Goal: Task Accomplishment & Management: Manage account settings

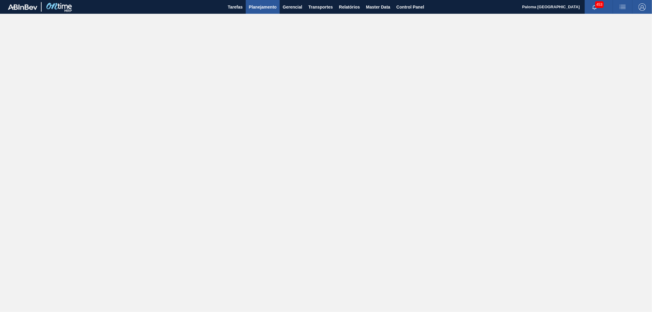
click at [266, 6] on span "Planejamento" at bounding box center [263, 6] width 28 height 7
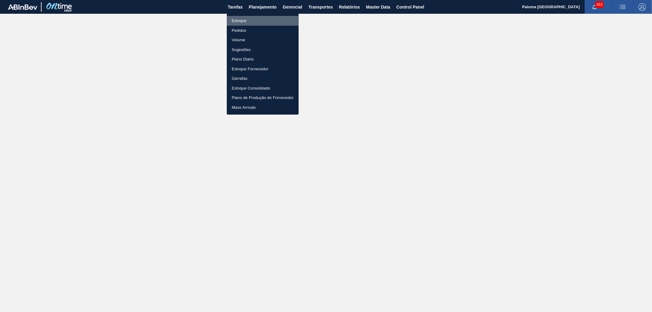
drag, startPoint x: 248, startPoint y: 17, endPoint x: 223, endPoint y: 5, distance: 27.5
click at [247, 17] on li "Estoque" at bounding box center [263, 21] width 72 height 10
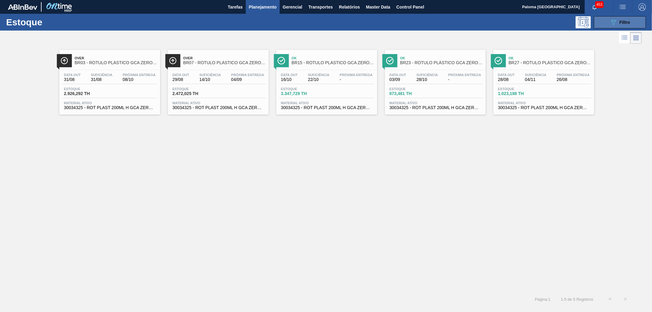
click at [604, 20] on button "089F7B8B-B2A5-4AFE-B5C0-19BA573D28AC Filtro" at bounding box center [620, 22] width 52 height 12
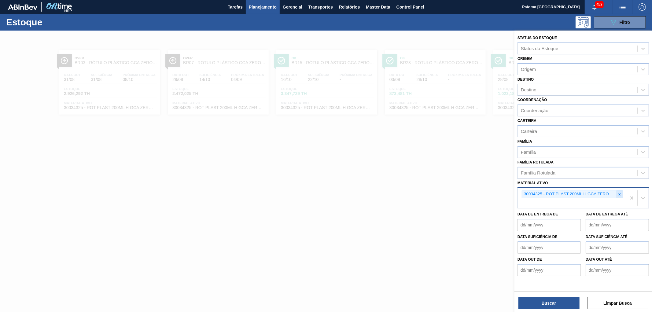
click at [619, 192] on icon at bounding box center [620, 194] width 4 height 4
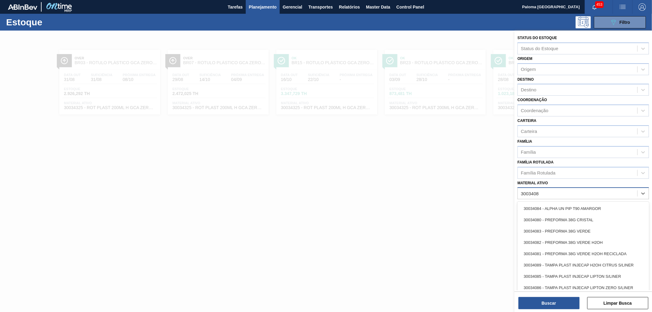
type ativo "30034081"
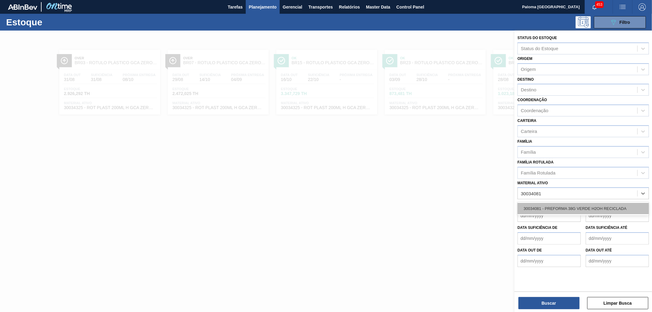
click at [582, 206] on div "30034081 - PREFORMA 38G VERDE H2OH RECICLADA" at bounding box center [583, 208] width 131 height 11
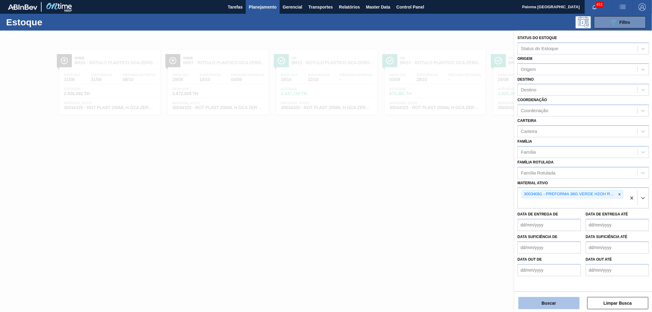
click at [570, 304] on button "Buscar" at bounding box center [548, 303] width 61 height 12
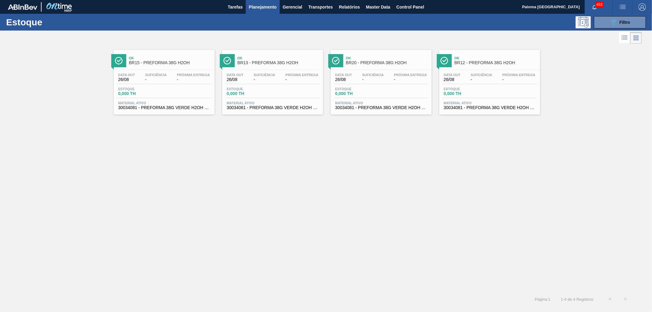
click at [153, 91] on div "Estoque 0,000 TH" at bounding box center [140, 91] width 46 height 9
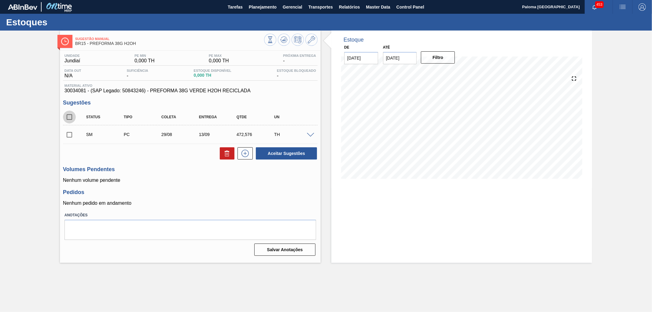
click at [67, 115] on input "checkbox" at bounding box center [69, 117] width 13 height 13
checkbox input "true"
click at [67, 115] on input "checkbox" at bounding box center [69, 117] width 13 height 13
checkbox input "false"
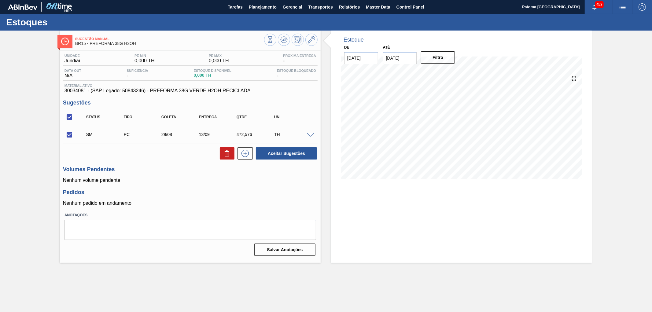
checkbox input "false"
click at [283, 36] on icon at bounding box center [283, 39] width 7 height 7
click at [418, 220] on div "Estoque De 26/08/2025 Até 09/09/2025 Filtro 27/08 Projeção de Estoque 0 Nec.SAP…" at bounding box center [461, 147] width 261 height 232
click at [337, 21] on div "Estoques" at bounding box center [326, 22] width 652 height 17
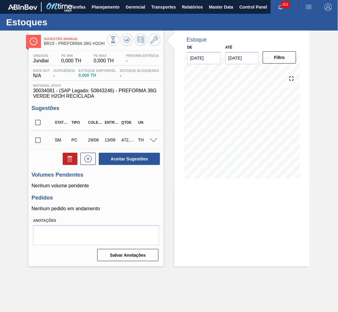
click at [38, 124] on input "checkbox" at bounding box center [37, 122] width 13 height 13
checkbox input "true"
click at [138, 163] on button "Aceitar Sugestões" at bounding box center [129, 159] width 61 height 12
click at [152, 140] on span at bounding box center [153, 140] width 7 height 5
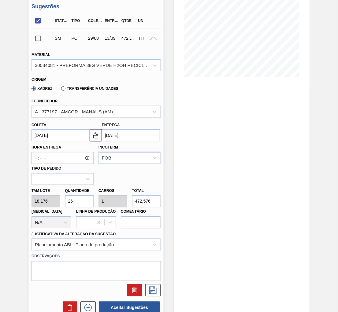
scroll to position [136, 0]
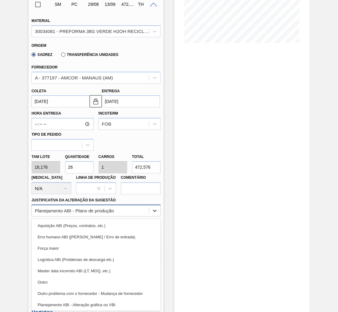
click at [152, 210] on icon at bounding box center [155, 211] width 6 height 6
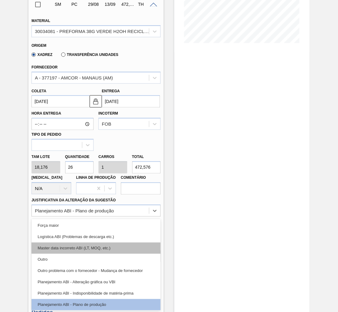
scroll to position [34, 0]
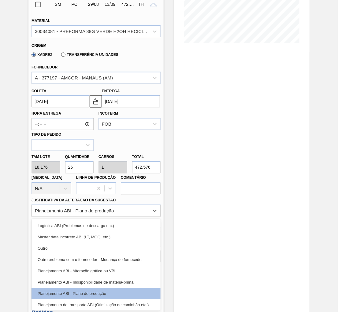
click at [282, 193] on div "Estoque De 26/08/2025 Até 09/09/2025 Filtro 09/09 Projeção de Estoque 0 Nec.SAP…" at bounding box center [241, 138] width 135 height 487
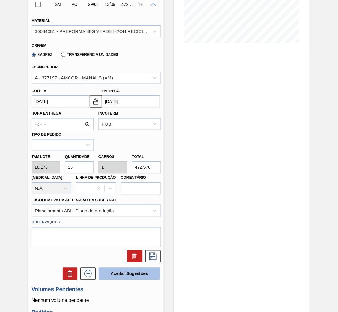
click at [124, 275] on button "Aceitar Sugestões" at bounding box center [129, 274] width 61 height 12
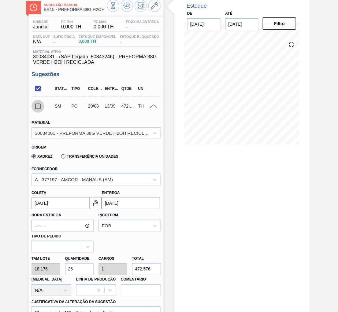
click at [36, 109] on input "checkbox" at bounding box center [37, 106] width 13 height 13
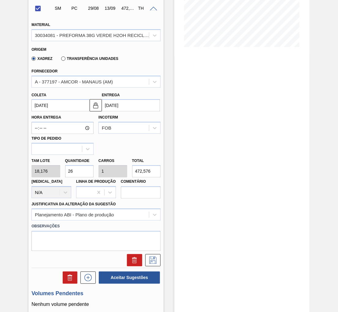
scroll to position [136, 0]
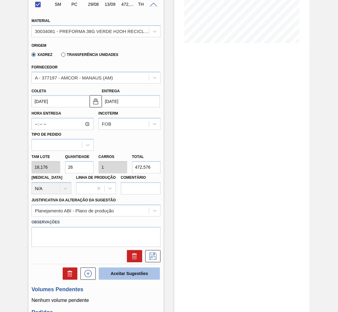
click at [104, 274] on button "Aceitar Sugestões" at bounding box center [129, 274] width 61 height 12
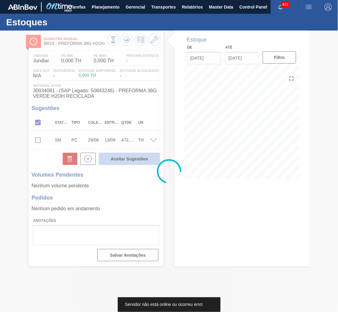
scroll to position [0, 0]
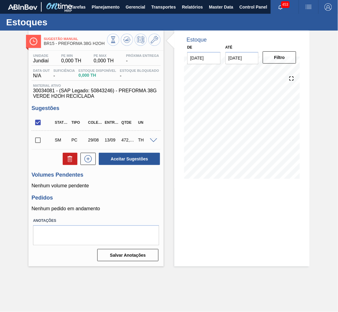
click at [319, 225] on div "Sugestão Manual BR15 - PREFORMA 38G H2OH Unidade Jundiaí PE MIN 0,000 TH PE MAX…" at bounding box center [169, 149] width 338 height 236
click at [37, 138] on input "checkbox" at bounding box center [37, 140] width 13 height 13
click at [138, 156] on button "Aceitar Sugestões" at bounding box center [129, 159] width 61 height 12
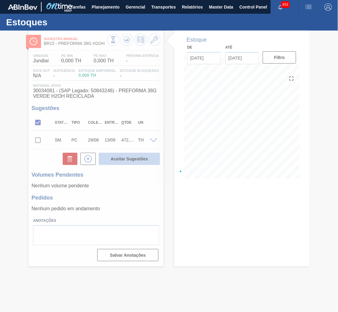
checkbox input "false"
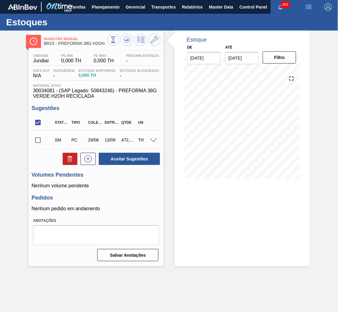
click at [153, 141] on span at bounding box center [153, 140] width 7 height 5
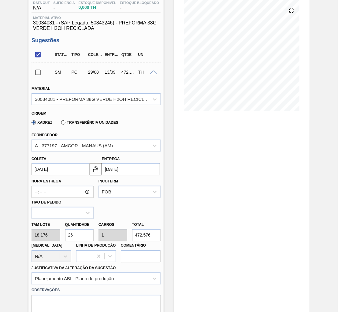
scroll to position [102, 0]
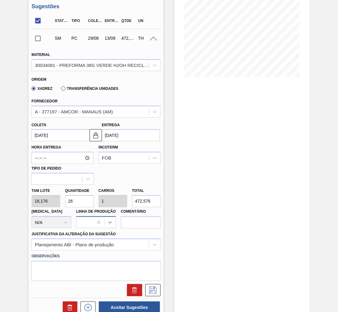
click at [110, 224] on icon at bounding box center [110, 222] width 6 height 6
click at [83, 221] on div at bounding box center [84, 222] width 17 height 9
click at [140, 223] on input "Comentário" at bounding box center [141, 222] width 40 height 12
click at [85, 177] on icon at bounding box center [88, 179] width 6 height 6
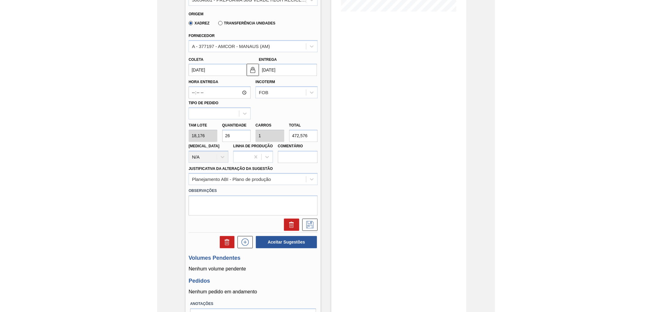
scroll to position [170, 0]
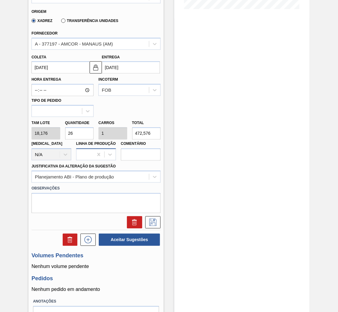
click at [88, 154] on div at bounding box center [84, 154] width 17 height 9
click at [90, 171] on div "No options" at bounding box center [96, 169] width 40 height 10
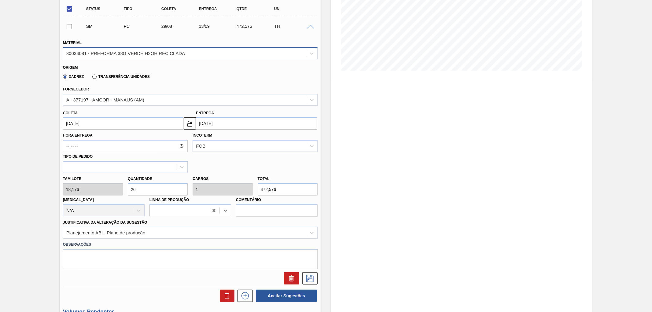
scroll to position [0, 0]
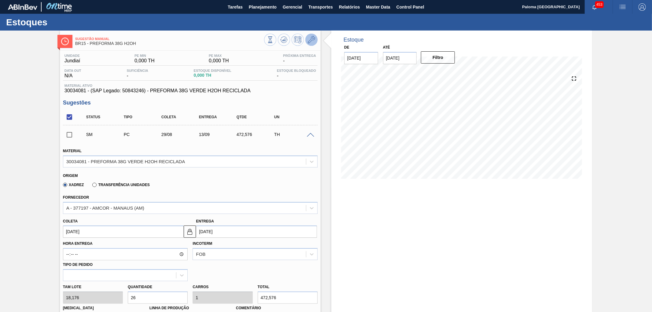
click at [311, 45] on button at bounding box center [311, 40] width 12 height 12
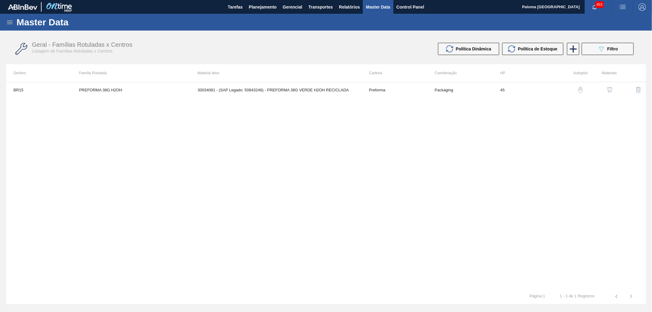
click at [610, 88] on img "button" at bounding box center [610, 90] width 6 height 6
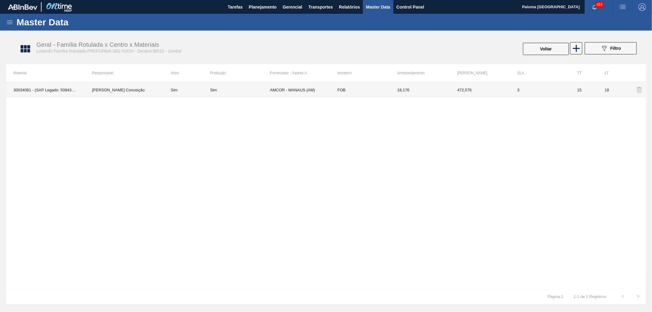
click at [417, 93] on td "18,176" at bounding box center [420, 89] width 60 height 15
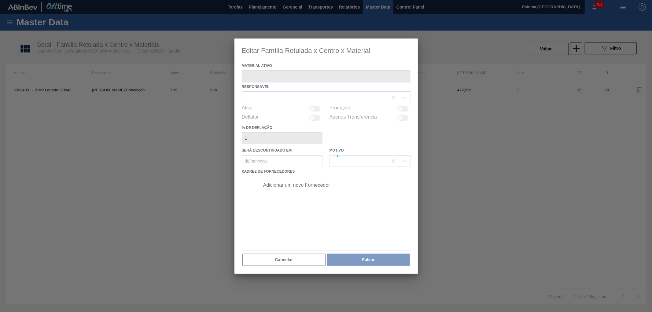
type ativo "30034081 - (SAP Legado: 50843246) - PREFORMA 38G VERDE H2OH RECICLADA"
checkbox input "true"
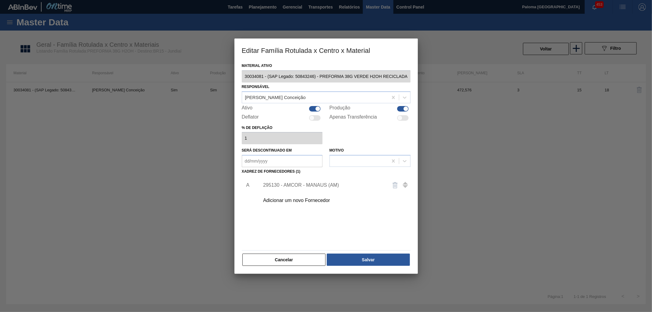
click at [331, 186] on div "295130 - AMCOR - MANAUS (AM)" at bounding box center [323, 186] width 120 height 6
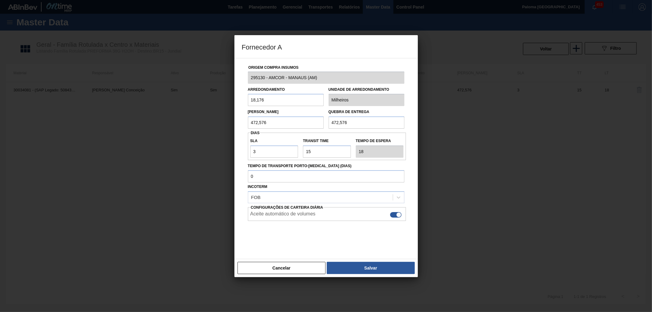
click at [309, 271] on button "Cancelar" at bounding box center [282, 268] width 88 height 12
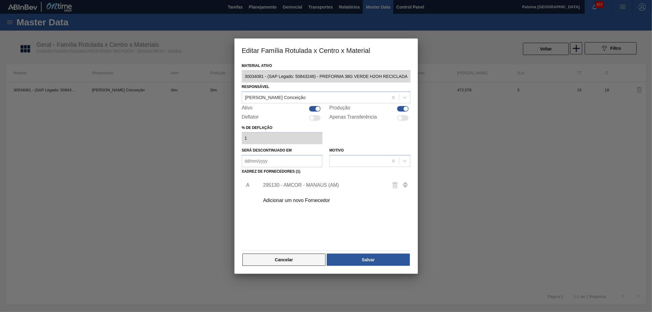
click at [291, 264] on button "Cancelar" at bounding box center [283, 260] width 83 height 12
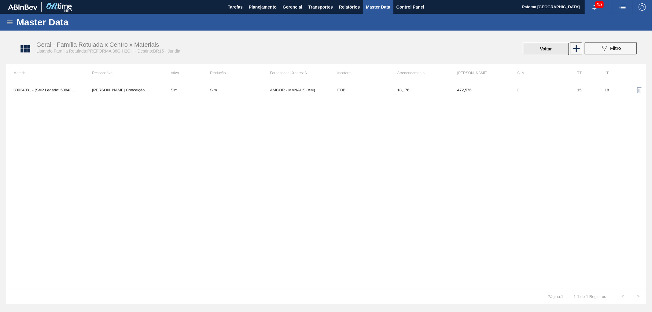
click at [537, 53] on button "Voltar" at bounding box center [546, 49] width 46 height 12
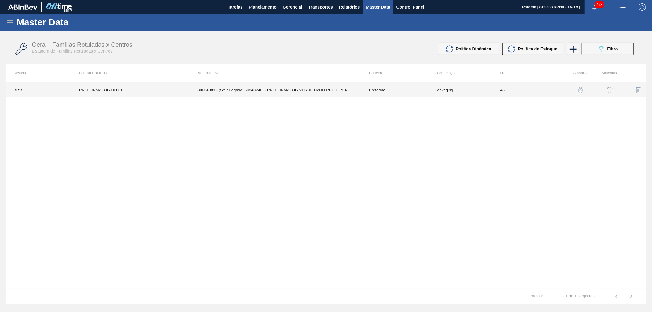
click at [329, 91] on td "30034081 - (SAP Legado: 50843246) - PREFORMA 38G VERDE H2OH RECICLADA" at bounding box center [275, 89] width 171 height 15
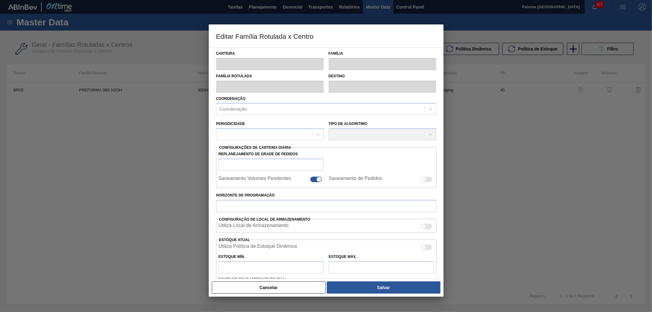
type input "Preforma"
type input "PREFORMA 38G H2OH"
type input "BR15 - Jundiaí"
type input "0"
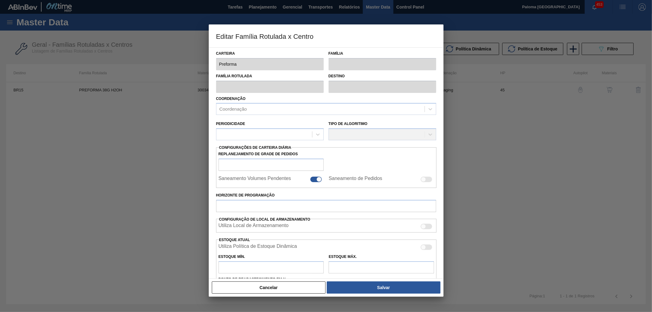
checkbox input "false"
type input "45"
type input "0"
type input "100"
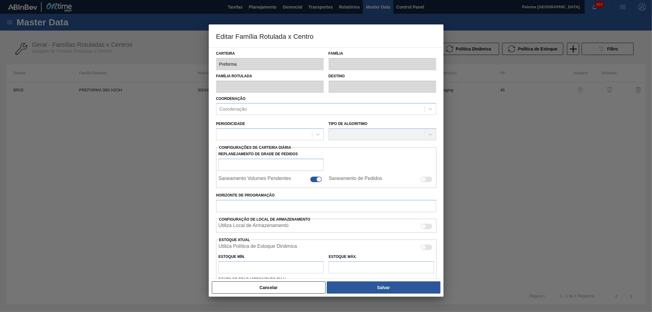
type input "0,000"
checkbox input "true"
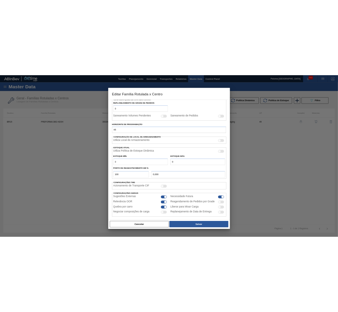
scroll to position [106, 0]
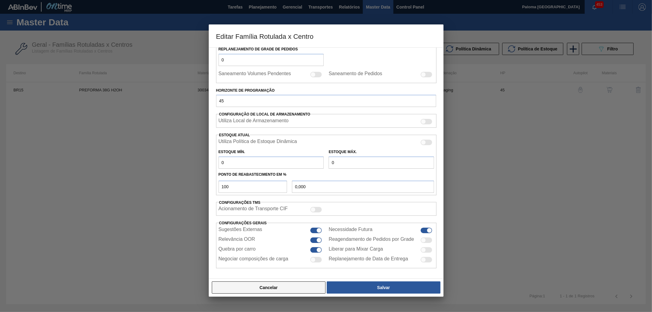
click at [263, 284] on button "Cancelar" at bounding box center [269, 288] width 114 height 12
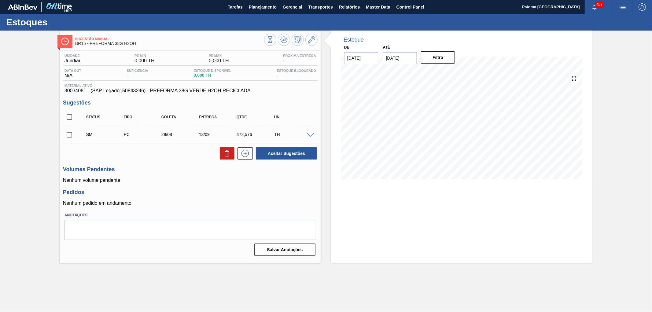
click at [357, 214] on div "Estoque De 26/08/2025 Até 09/09/2025 Filtro 02/09 Projeção de Estoque 0 Nec.SAP…" at bounding box center [461, 147] width 261 height 232
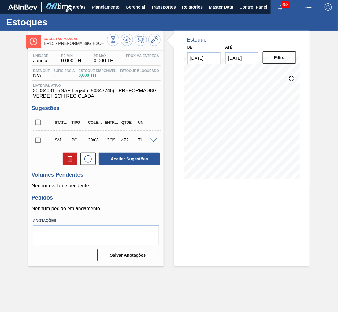
click at [38, 122] on input "checkbox" at bounding box center [37, 122] width 13 height 13
checkbox input "true"
click at [129, 159] on button "Aceitar Sugestões" at bounding box center [129, 159] width 61 height 12
click at [153, 137] on div "SM PC 29/08 13/09 472,576 TH" at bounding box center [95, 139] width 129 height 15
click at [153, 138] on div at bounding box center [154, 140] width 12 height 5
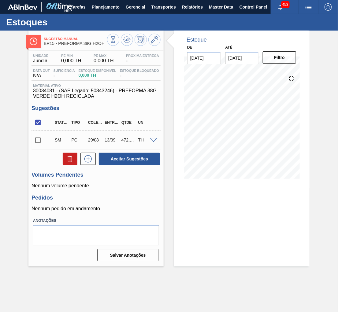
click at [152, 140] on span at bounding box center [153, 140] width 7 height 5
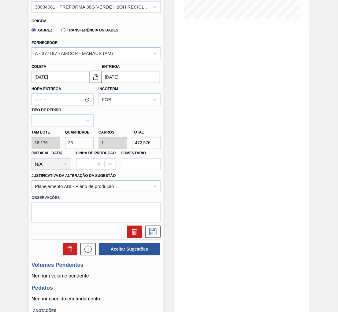
scroll to position [102, 0]
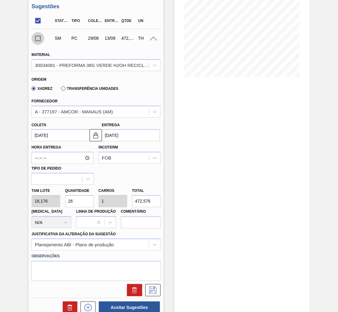
click at [41, 39] on input "checkbox" at bounding box center [37, 38] width 13 height 13
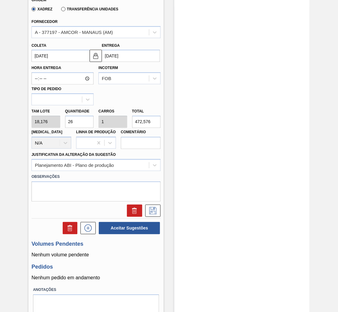
scroll to position [204, 0]
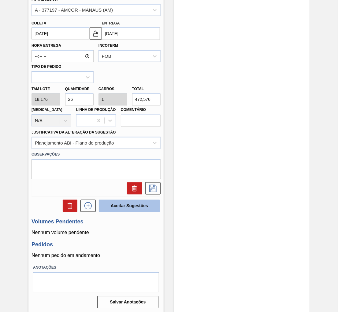
click at [127, 207] on button "Aceitar Sugestões" at bounding box center [129, 206] width 61 height 12
checkbox input "false"
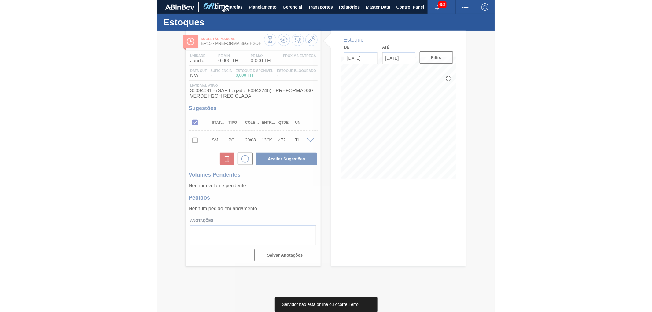
scroll to position [0, 0]
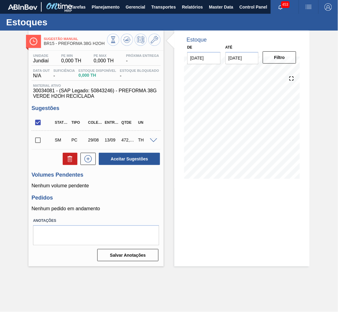
click at [334, 254] on div "Sugestão Manual BR15 - PREFORMA 38G H2OH Unidade Jundiaí PE MIN 0,000 TH PE MAX…" at bounding box center [169, 149] width 338 height 236
click at [156, 139] on span at bounding box center [153, 140] width 7 height 5
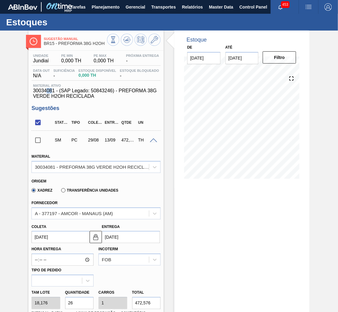
drag, startPoint x: 53, startPoint y: 92, endPoint x: 47, endPoint y: 91, distance: 5.9
click at [47, 91] on span "30034081 - (SAP Legado: 50843246) - PREFORMA 38G VERDE H2OH RECICLADA" at bounding box center [96, 93] width 126 height 11
drag, startPoint x: 54, startPoint y: 92, endPoint x: 32, endPoint y: 92, distance: 21.7
click at [32, 92] on div "Material ativo 30034081 - (SAP Legado: 50843246) - PREFORMA 38G VERDE H2OH RECI…" at bounding box center [95, 91] width 129 height 15
copy span "30034081"
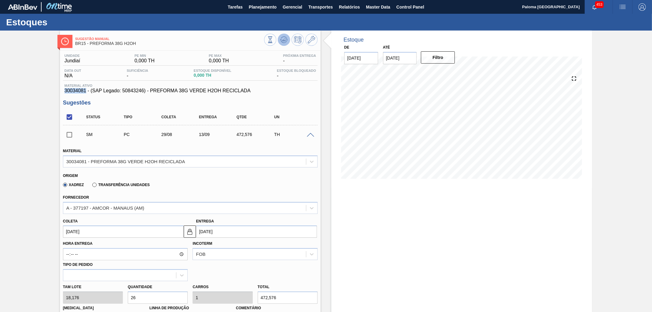
click at [282, 42] on icon at bounding box center [283, 39] width 7 height 7
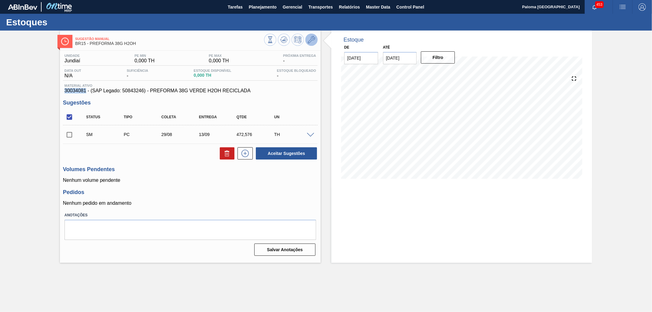
click at [308, 43] on icon at bounding box center [311, 39] width 7 height 7
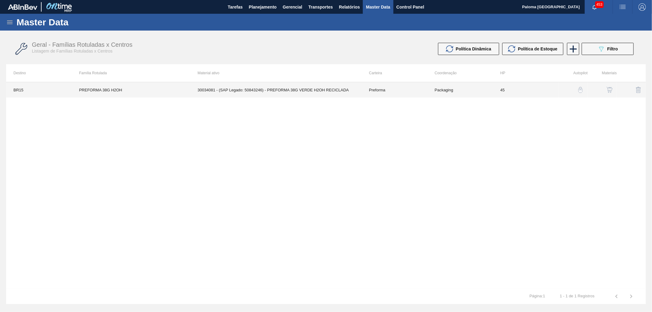
click at [282, 87] on td "30034081 - (SAP Legado: 50843246) - PREFORMA 38G VERDE H2OH RECICLADA" at bounding box center [275, 89] width 171 height 15
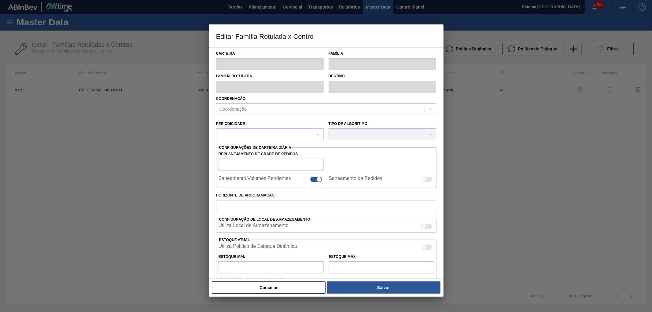
type input "Preforma"
type input "PREFORMA 38G H2OH"
type input "BR15 - Jundiaí"
type input "0"
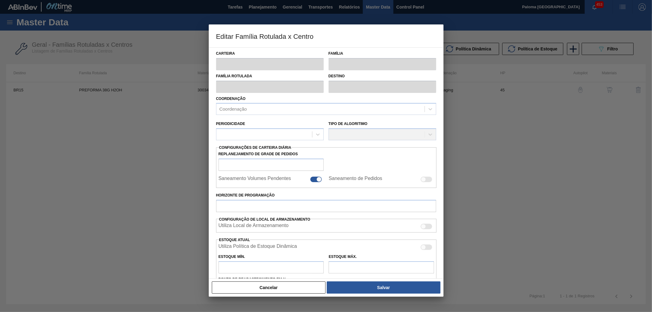
checkbox input "false"
type input "45"
type input "0"
type input "100"
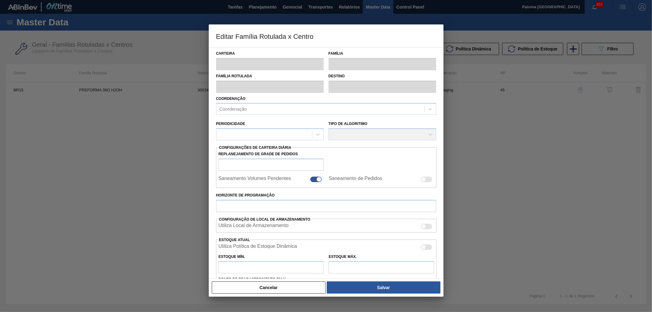
type input "0,000"
checkbox input "true"
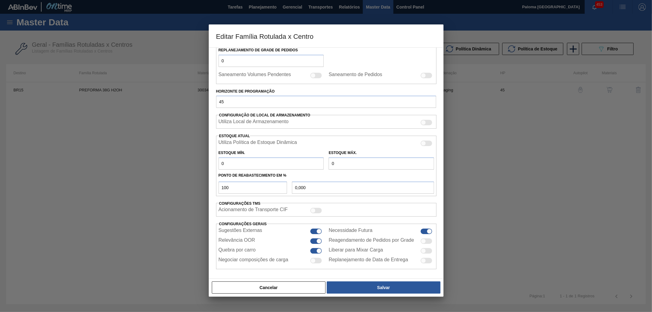
scroll to position [106, 0]
click at [307, 282] on button "Cancelar" at bounding box center [269, 288] width 114 height 12
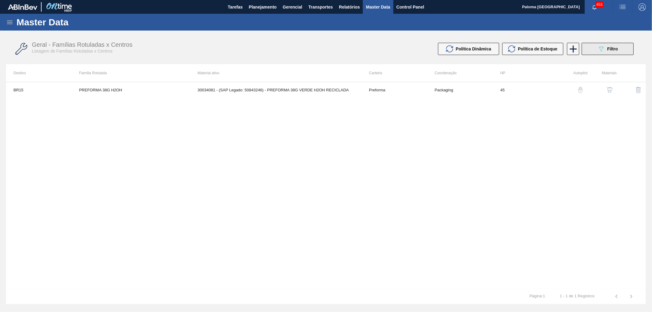
click at [594, 46] on button "089F7B8B-B2A5-4AFE-B5C0-19BA573D28AC Filtro" at bounding box center [608, 49] width 52 height 12
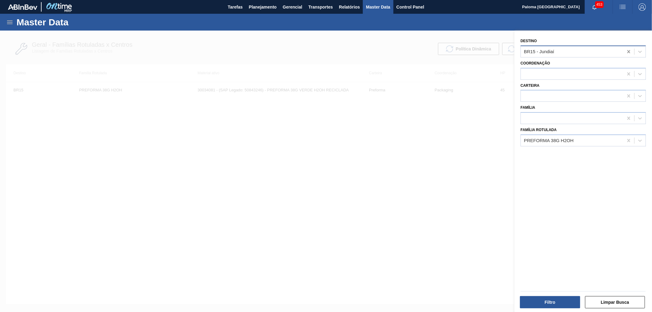
click at [629, 48] on div at bounding box center [628, 51] width 11 height 11
click at [545, 304] on button "Filtro" at bounding box center [550, 302] width 60 height 12
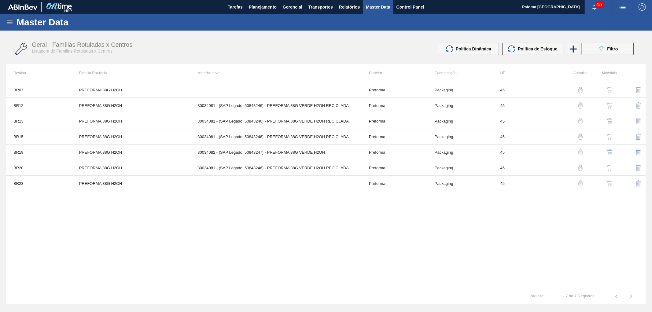
click at [612, 164] on button "button" at bounding box center [609, 167] width 15 height 15
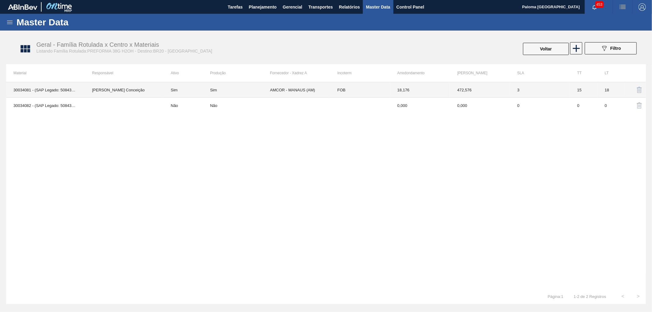
click at [283, 93] on td "AMCOR - MANAUS (AM)" at bounding box center [300, 90] width 60 height 16
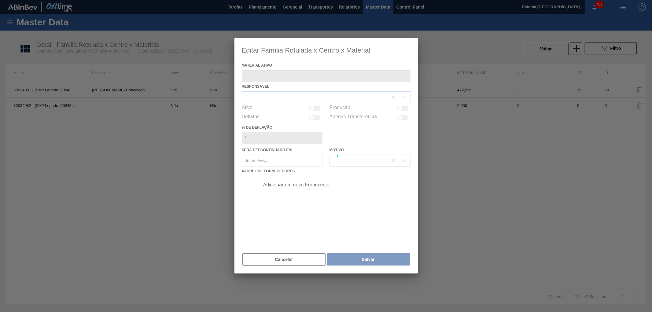
type ativo "30034081 - (SAP Legado: 50843246) - PREFORMA 38G VERDE H2OH RECICLADA"
checkbox input "true"
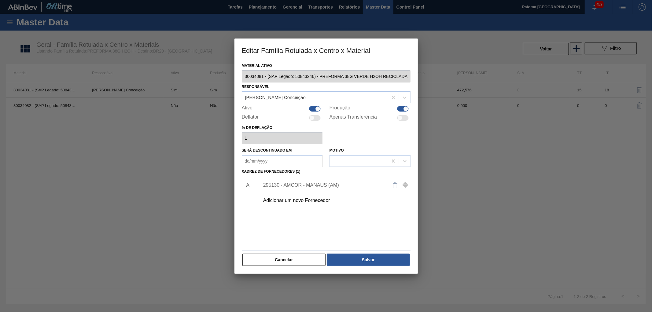
click at [282, 186] on div "295130 - AMCOR - MANAUS (AM)" at bounding box center [323, 186] width 120 height 6
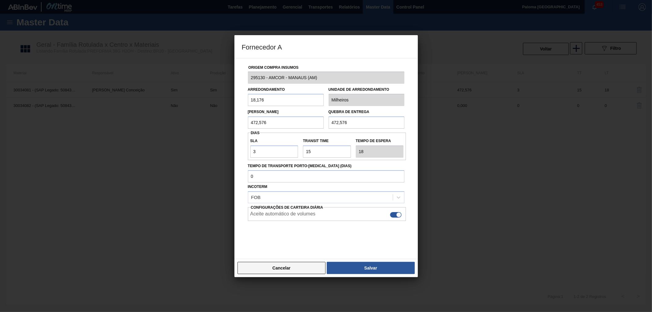
click at [302, 269] on button "Cancelar" at bounding box center [282, 268] width 88 height 12
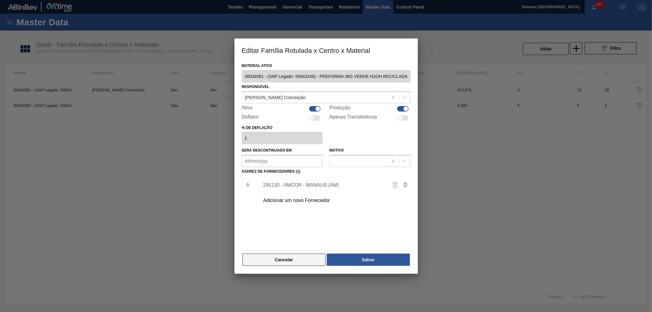
click at [307, 258] on button "Cancelar" at bounding box center [283, 260] width 83 height 12
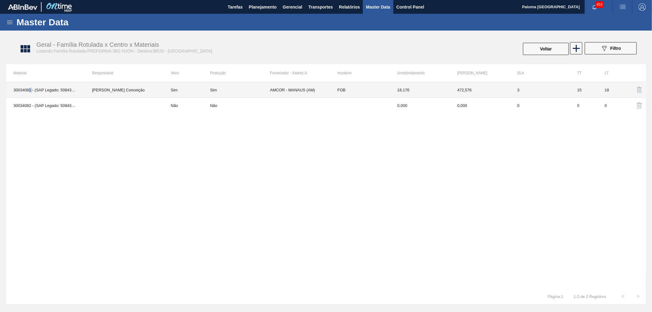
drag, startPoint x: 32, startPoint y: 93, endPoint x: 28, endPoint y: 93, distance: 3.7
click at [28, 93] on td "30034081 - (SAP Legado: 50843246) - PREFORMA 38G VERDE H2OH RECICLADA" at bounding box center [45, 90] width 79 height 16
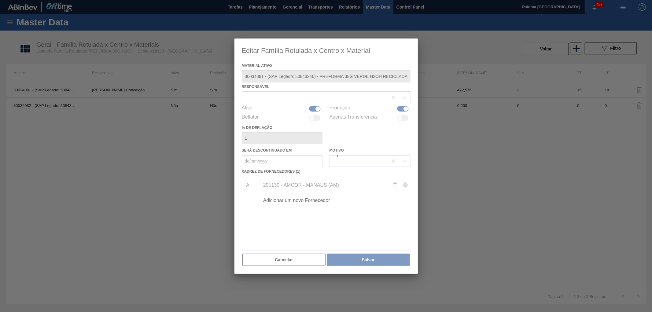
click at [27, 93] on div at bounding box center [326, 156] width 652 height 312
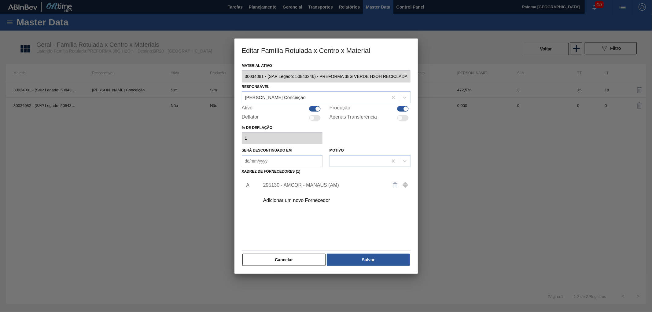
click at [240, 81] on div "Material ativo 30034081 - (SAP Legado: 50843246) - PREFORMA 38G VERDE H2OH RECI…" at bounding box center [325, 167] width 183 height 212
click at [305, 263] on button "Cancelar" at bounding box center [283, 260] width 83 height 12
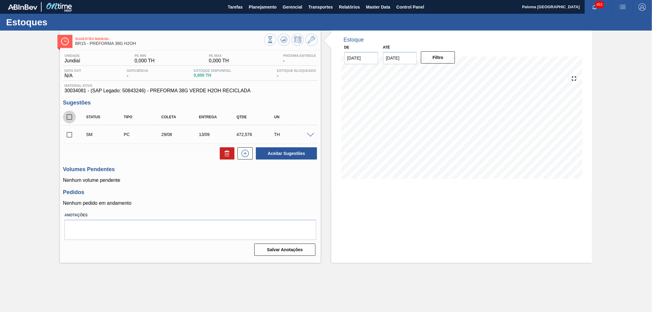
click at [71, 117] on input "checkbox" at bounding box center [69, 117] width 13 height 13
checkbox input "true"
click at [287, 158] on button "Aceitar Sugestões" at bounding box center [286, 153] width 61 height 12
click at [66, 133] on input "checkbox" at bounding box center [69, 134] width 13 height 13
click at [298, 153] on button "Aceitar Sugestões" at bounding box center [286, 153] width 61 height 12
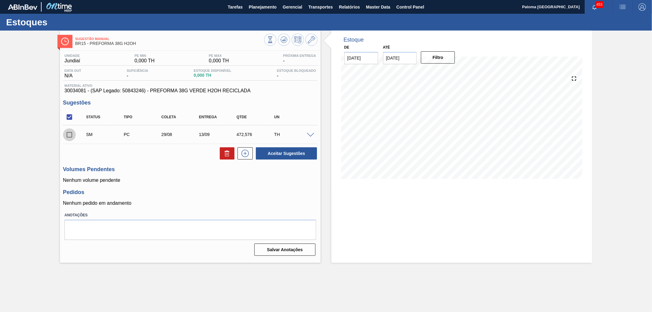
click at [68, 136] on input "checkbox" at bounding box center [69, 134] width 13 height 13
click at [285, 159] on button "Aceitar Sugestões" at bounding box center [286, 153] width 61 height 12
checkbox input "false"
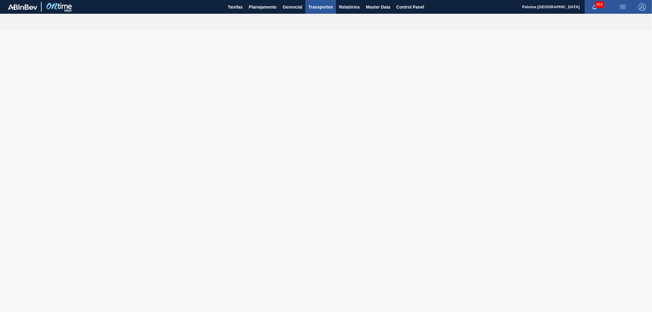
click at [328, 6] on span "Transportes" at bounding box center [320, 6] width 24 height 7
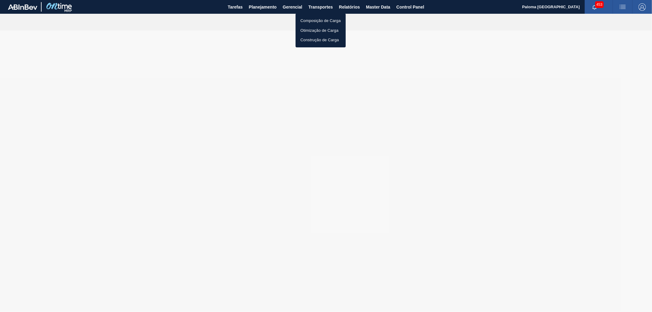
click at [330, 29] on li "Otimização de Carga" at bounding box center [321, 31] width 50 height 10
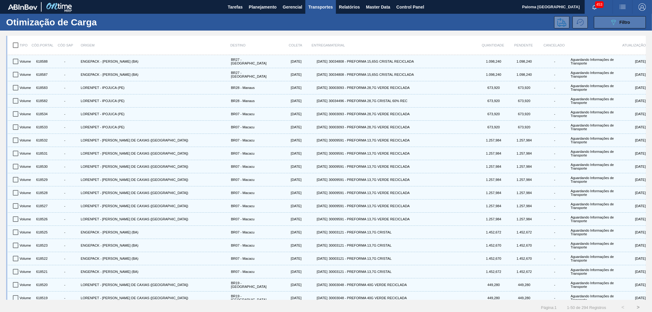
click at [605, 22] on button "089F7B8B-B2A5-4AFE-B5C0-19BA573D28AC Filtro" at bounding box center [620, 22] width 52 height 12
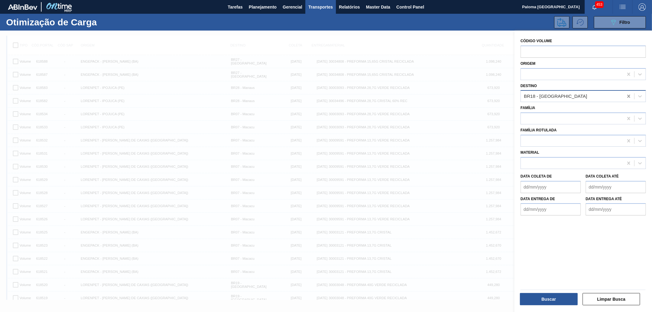
click at [627, 96] on icon at bounding box center [629, 96] width 6 height 6
click at [540, 53] on input "text" at bounding box center [583, 52] width 125 height 12
paste input "616612"
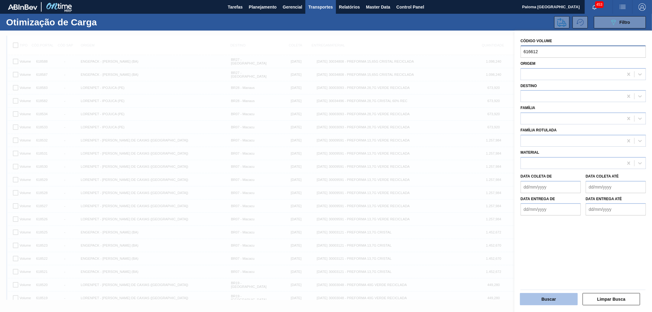
type input "616612"
click at [555, 299] on button "Buscar" at bounding box center [549, 299] width 58 height 12
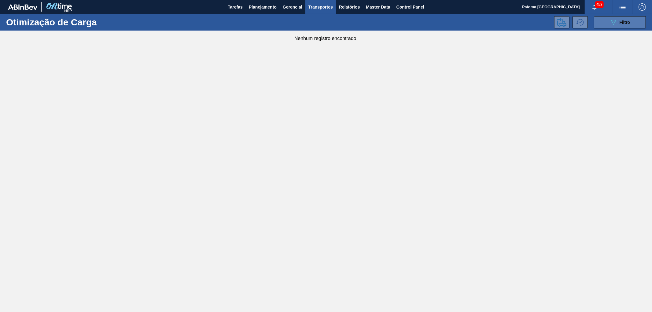
click at [612, 20] on icon "089F7B8B-B2A5-4AFE-B5C0-19BA573D28AC" at bounding box center [613, 22] width 7 height 7
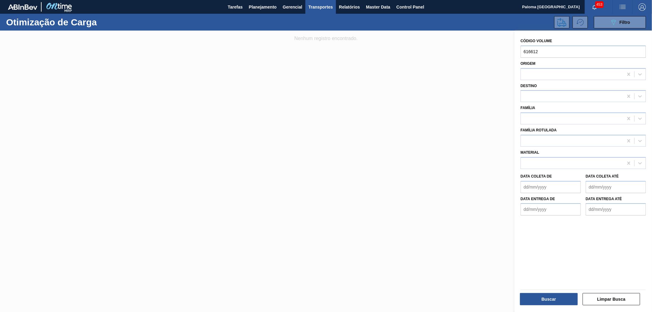
click at [487, 55] on div at bounding box center [326, 187] width 652 height 312
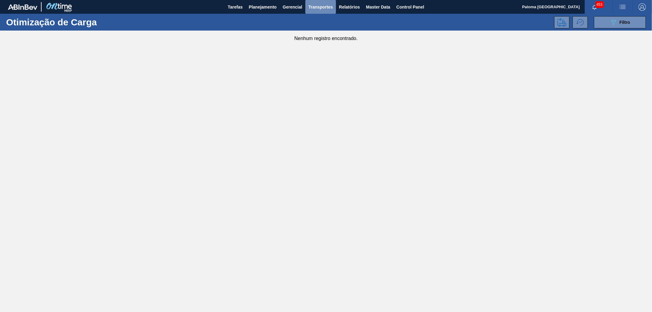
click at [323, 8] on span "Transportes" at bounding box center [320, 6] width 24 height 7
click at [327, 19] on li "Composição de Carga" at bounding box center [321, 21] width 50 height 10
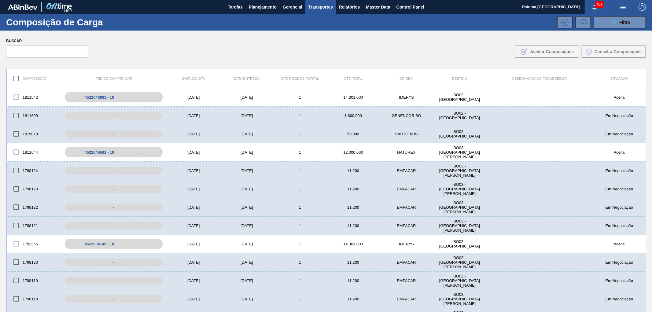
click at [326, 7] on span "Transportes" at bounding box center [320, 6] width 24 height 7
click at [320, 37] on li "Construção de Carga" at bounding box center [320, 40] width 50 height 10
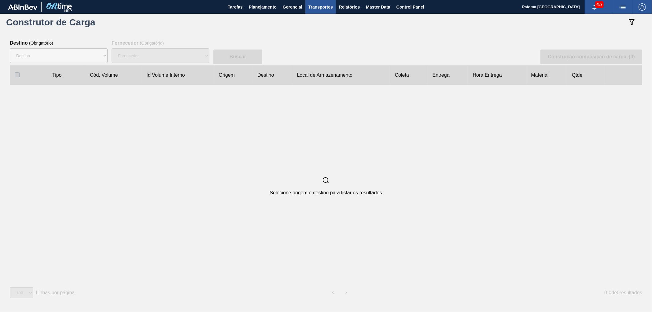
click at [327, 8] on span "Transportes" at bounding box center [320, 6] width 24 height 7
click at [322, 29] on li "Otimização de Carga" at bounding box center [321, 31] width 50 height 10
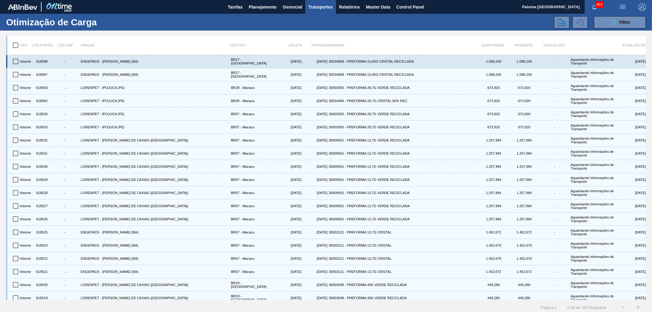
click at [14, 61] on input "checkbox" at bounding box center [15, 61] width 13 height 13
checkbox input "true"
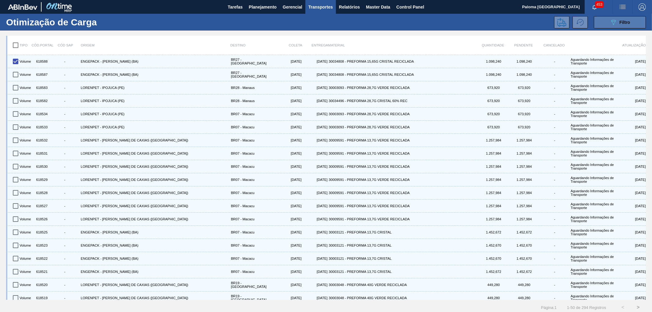
click at [610, 20] on icon "089F7B8B-B2A5-4AFE-B5C0-19BA573D28AC" at bounding box center [613, 22] width 7 height 7
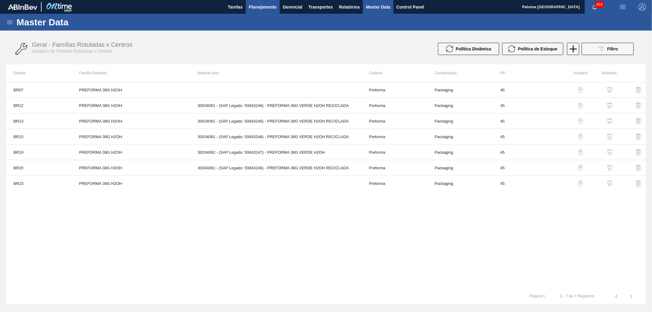
click at [256, 8] on span "Planejamento" at bounding box center [263, 6] width 28 height 7
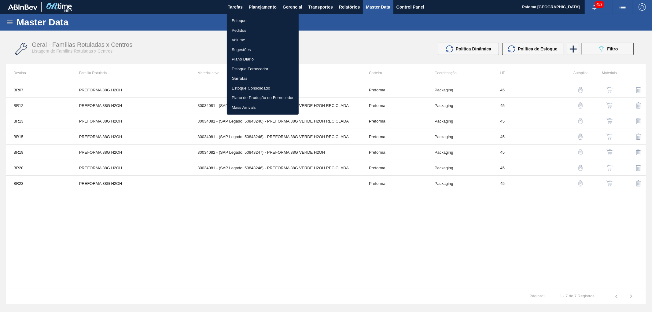
click at [249, 19] on li "Estoque" at bounding box center [263, 21] width 72 height 10
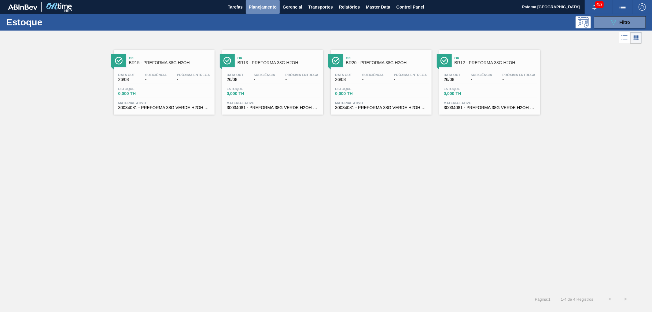
click at [255, 7] on span "Planejamento" at bounding box center [263, 6] width 28 height 7
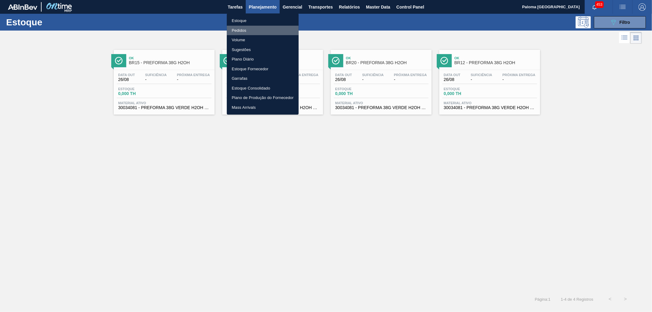
click at [252, 29] on li "Pedidos" at bounding box center [263, 31] width 72 height 10
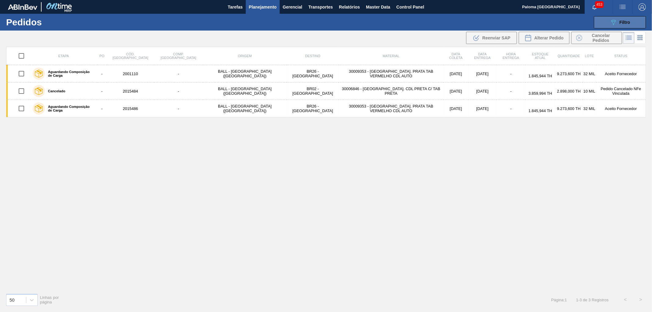
click at [604, 27] on button "089F7B8B-B2A5-4AFE-B5C0-19BA573D28AC Filtro" at bounding box center [620, 22] width 52 height 12
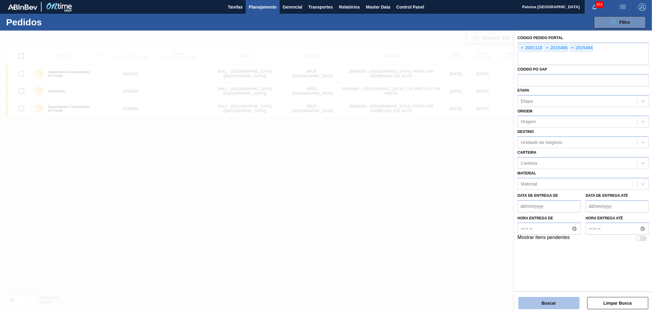
click at [531, 303] on button "Buscar" at bounding box center [548, 303] width 61 height 12
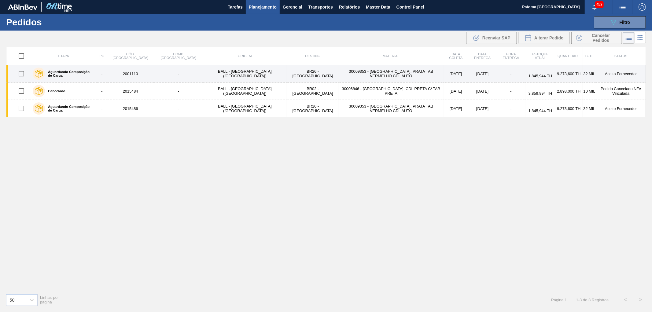
click at [82, 70] on div "Aguardando Composição de Carga" at bounding box center [63, 73] width 65 height 15
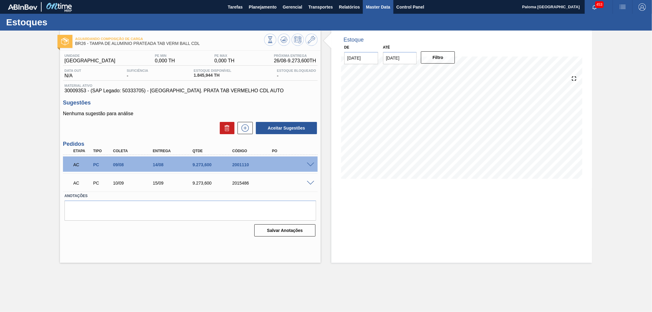
click at [371, 2] on button "Master Data" at bounding box center [378, 7] width 30 height 14
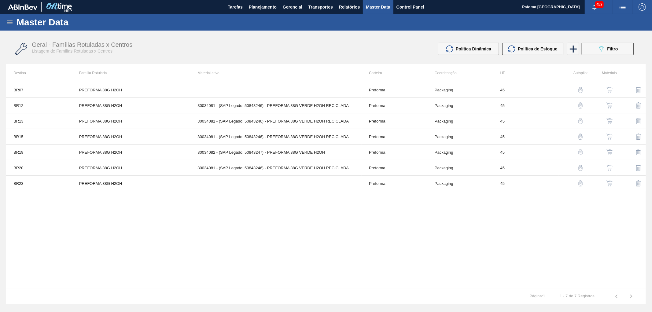
click at [10, 23] on icon at bounding box center [9, 22] width 7 height 7
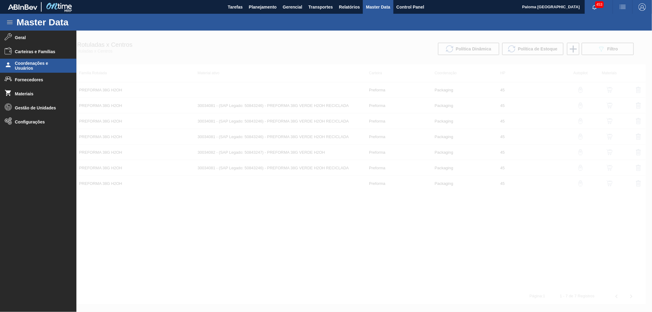
click at [35, 62] on span "Coordenações e Usuários" at bounding box center [40, 66] width 50 height 10
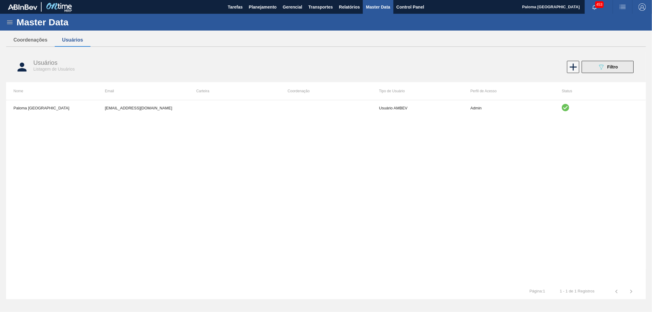
click at [610, 69] on div "089F7B8B-B2A5-4AFE-B5C0-19BA573D28AC Filtro" at bounding box center [608, 66] width 20 height 7
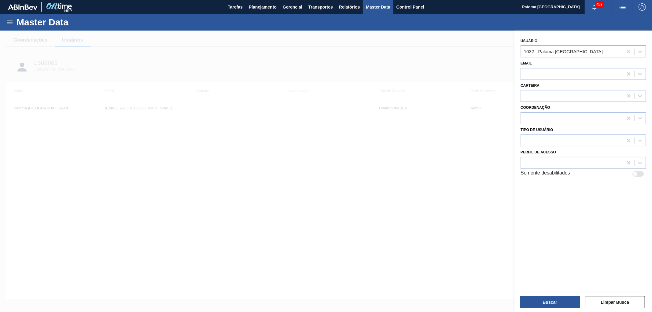
click at [554, 55] on div "1032 - Paloma Roma" at bounding box center [572, 51] width 102 height 9
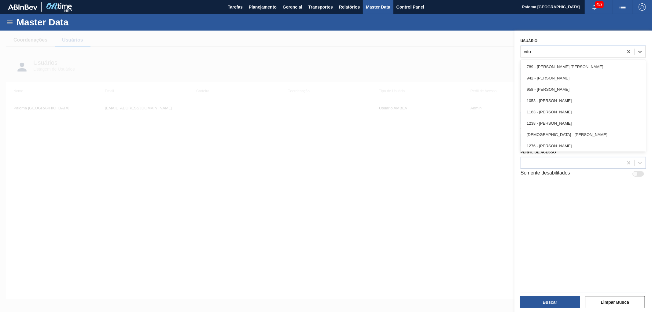
type input "vitor"
click at [563, 74] on div "942 - Vitor Secfem Rodrigues" at bounding box center [583, 77] width 125 height 11
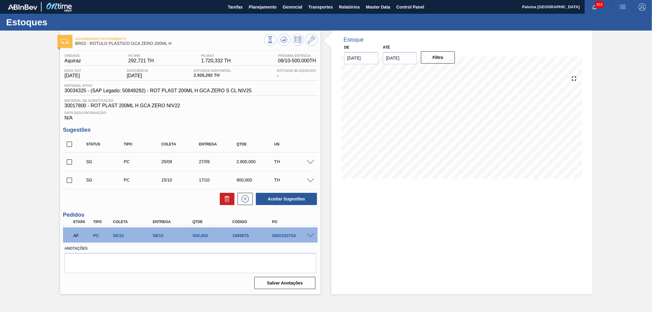
click at [396, 59] on input "[DATE]" at bounding box center [400, 58] width 34 height 12
click at [413, 133] on div "30" at bounding box center [410, 132] width 8 height 8
click at [431, 62] on button "Filtro" at bounding box center [438, 57] width 34 height 12
click at [79, 90] on span "30034325 - (SAP Legado: 50849292) - ROT PLAST 200ML H GCA ZERO S CL NIV25" at bounding box center [158, 91] width 187 height 6
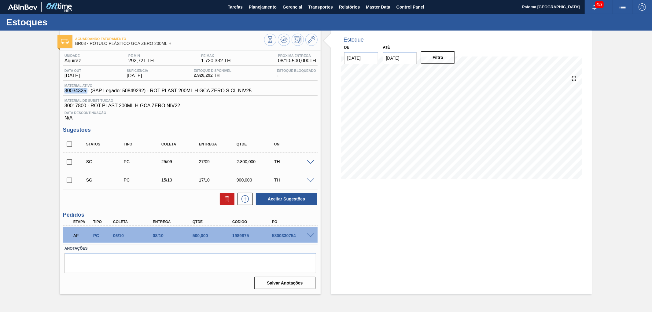
copy span "30034325"
drag, startPoint x: 175, startPoint y: 44, endPoint x: 90, endPoint y: 44, distance: 84.4
click at [90, 44] on span "BR03 - RÓTULO PLÁSTICO GCA ZERO 200ML H" at bounding box center [169, 43] width 189 height 5
copy span "RÓTULO PLÁSTICO GCA ZERO 200ML H"
click at [287, 39] on icon at bounding box center [284, 38] width 6 height 3
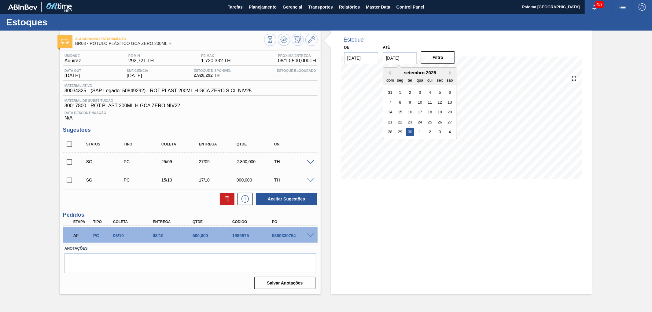
click at [412, 58] on input "[DATE]" at bounding box center [400, 58] width 34 height 12
click at [450, 69] on div "setembro 2025 dom seg ter qua qui sex sab" at bounding box center [419, 77] width 73 height 18
click at [450, 72] on button "Next Month" at bounding box center [451, 73] width 4 height 4
click at [451, 73] on button "Next Month" at bounding box center [451, 73] width 4 height 4
click at [387, 145] on div "30" at bounding box center [390, 142] width 8 height 8
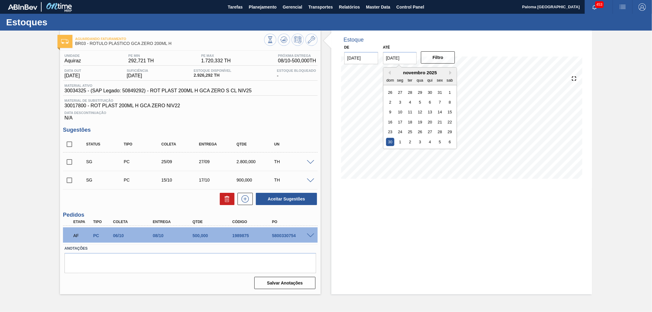
type input "30/11/2025"
click at [432, 61] on button "Filtro" at bounding box center [438, 57] width 34 height 12
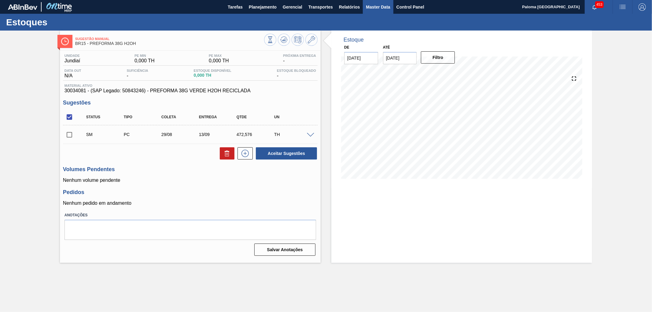
click at [381, 8] on span "Master Data" at bounding box center [378, 6] width 24 height 7
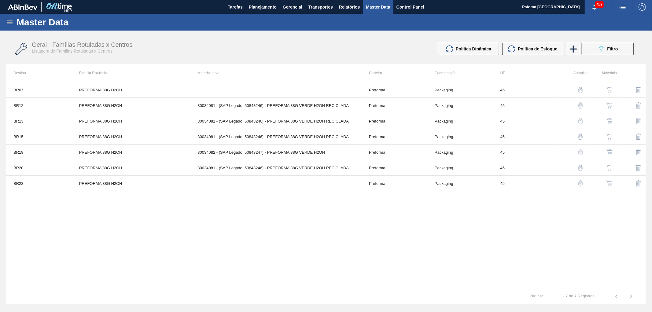
click at [11, 24] on icon at bounding box center [9, 22] width 7 height 7
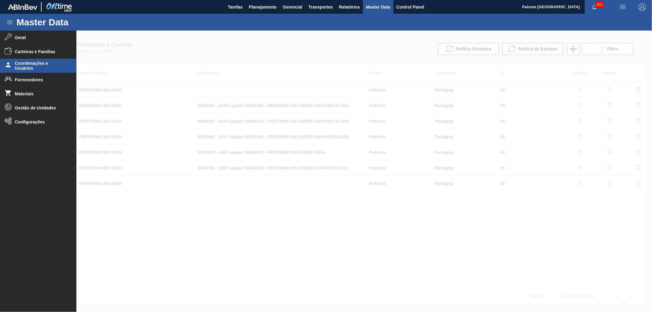
click at [42, 67] on span "Coordenações e Usuários" at bounding box center [40, 66] width 50 height 10
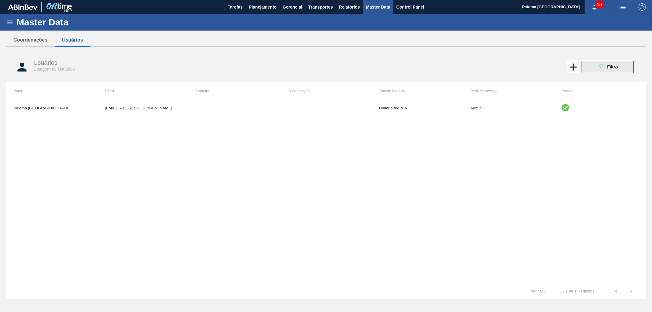
click at [594, 62] on button "089F7B8B-B2A5-4AFE-B5C0-19BA573D28AC Filtro" at bounding box center [608, 67] width 52 height 12
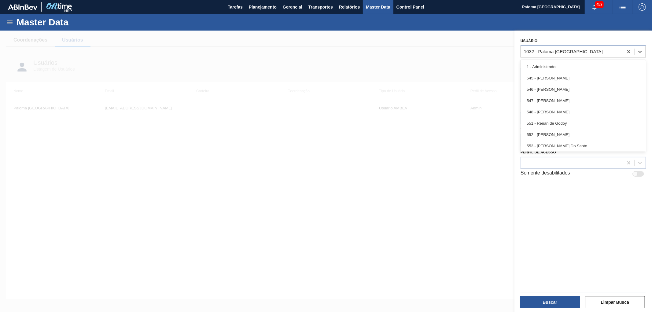
click at [553, 53] on div "1032 - Paloma Roma" at bounding box center [563, 51] width 79 height 5
type input "ISABELA"
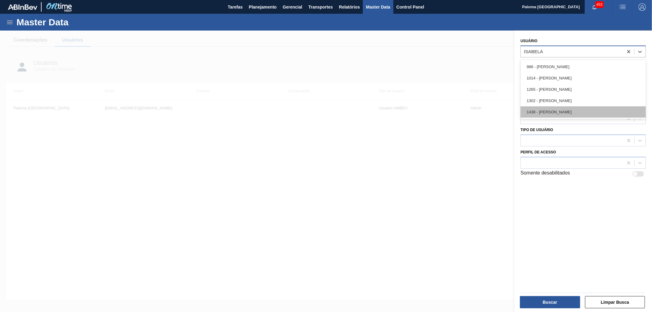
click at [564, 112] on div "1438 - Isabela Artuso Lins" at bounding box center [583, 111] width 125 height 11
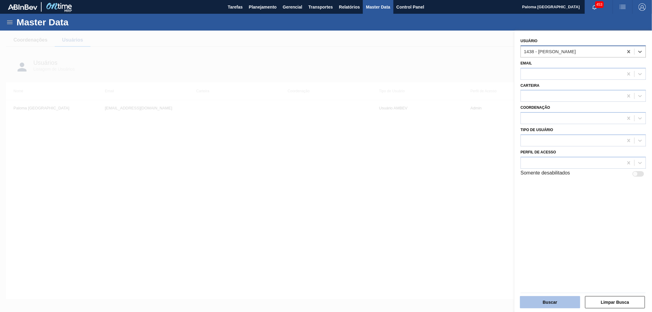
click at [551, 301] on button "Buscar" at bounding box center [550, 302] width 60 height 12
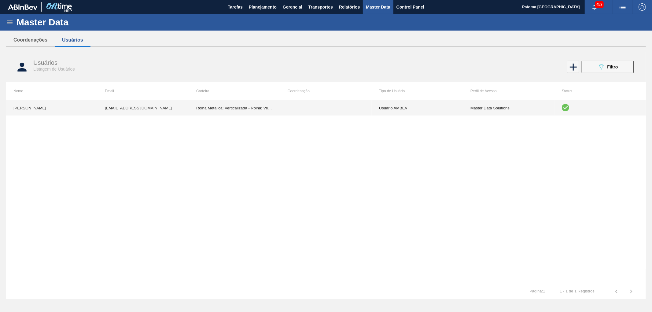
click at [519, 105] on td "Master Data Solutions" at bounding box center [508, 107] width 91 height 15
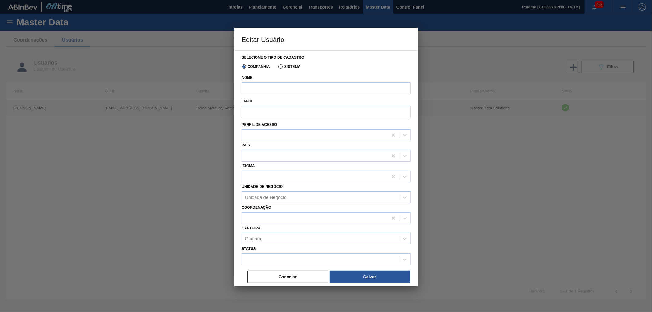
type input "Isabela Artuso Lins"
type input "99822449@ab-inbev.com"
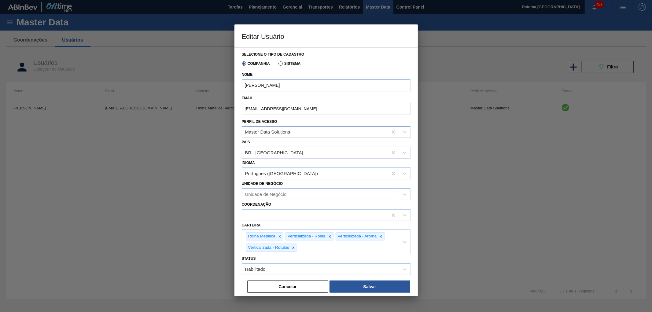
click at [294, 132] on div "Master Data Solutions" at bounding box center [315, 132] width 146 height 9
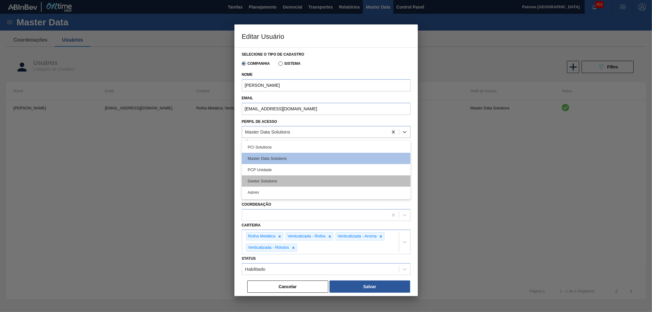
click at [278, 180] on div "Gestor Solutions" at bounding box center [326, 180] width 169 height 11
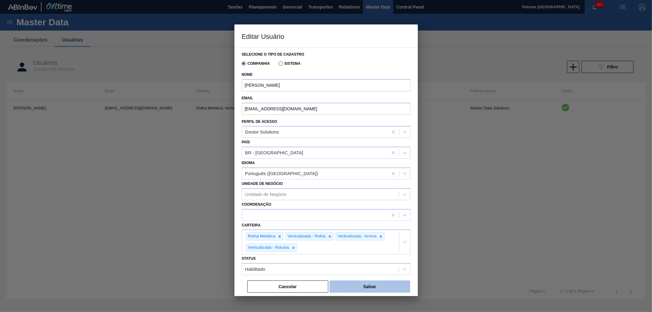
click at [363, 287] on button "Salvar" at bounding box center [370, 287] width 81 height 12
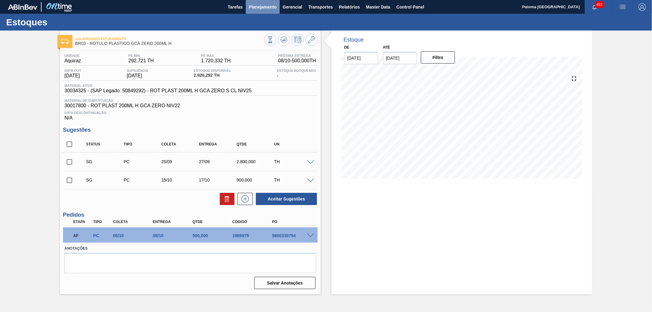
click at [265, 6] on span "Planejamento" at bounding box center [263, 6] width 28 height 7
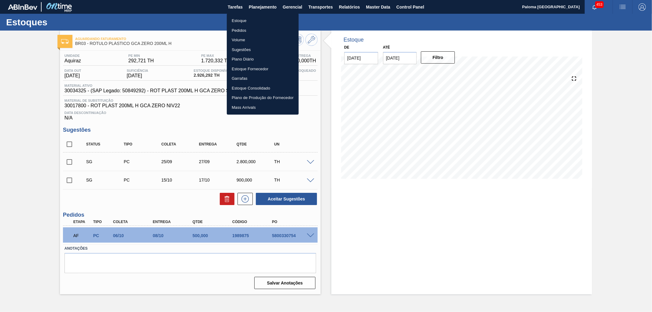
click at [245, 21] on li "Estoque" at bounding box center [263, 21] width 72 height 10
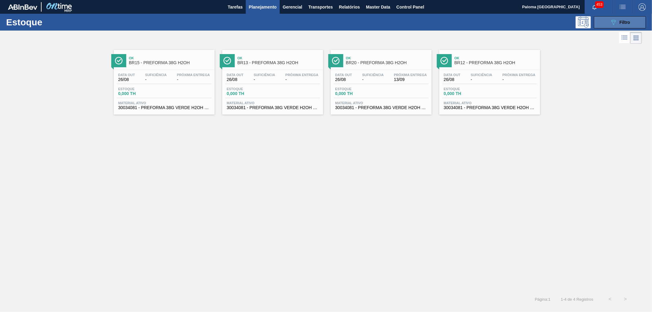
click at [620, 24] on span "Filtro" at bounding box center [625, 22] width 11 height 5
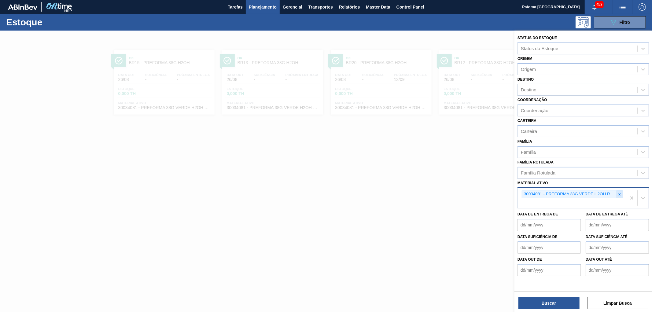
click at [620, 193] on icon at bounding box center [620, 194] width 4 height 4
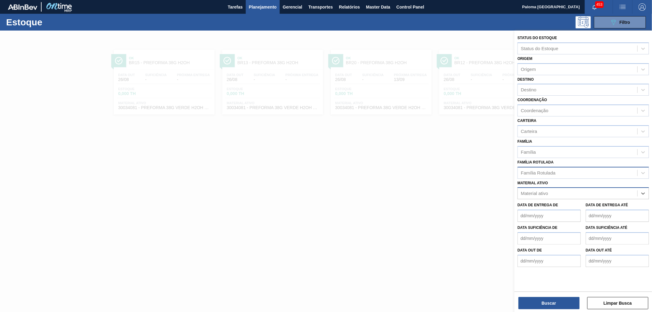
click at [538, 172] on div "Família Rotulada" at bounding box center [538, 172] width 35 height 5
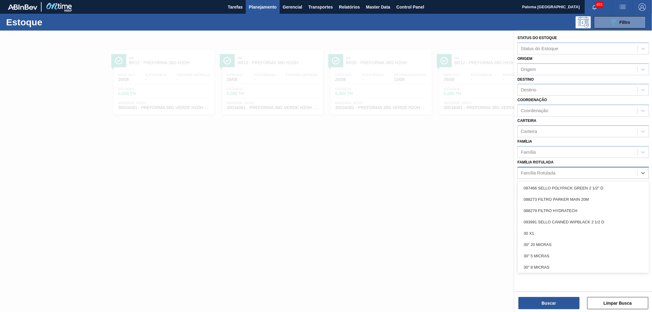
paste Rotulada "RÓTULO PLÁSTICO GCA ZERO 200ML H"
type Rotulada "RÓTULO PLÁSTICO GCA ZERO 200ML H"
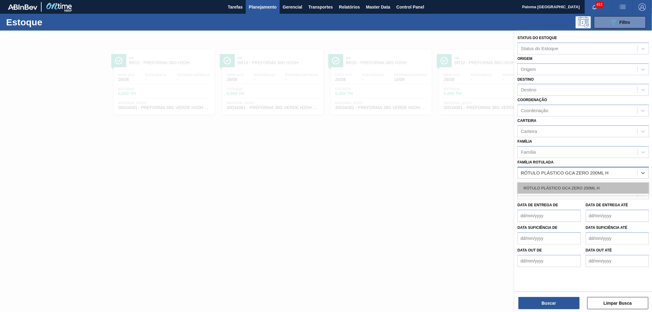
click at [540, 184] on div "RÓTULO PLÁSTICO GCA ZERO 200ML H" at bounding box center [583, 188] width 131 height 11
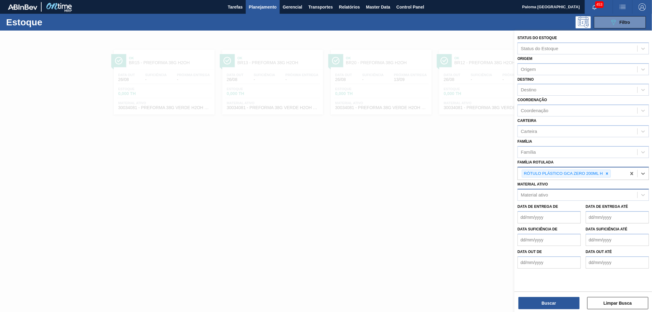
click at [548, 310] on div "Status do Estoque Status do Estoque Origem Origem Destino Destino Coordenação C…" at bounding box center [583, 172] width 138 height 283
click at [550, 304] on button "Buscar" at bounding box center [548, 303] width 61 height 12
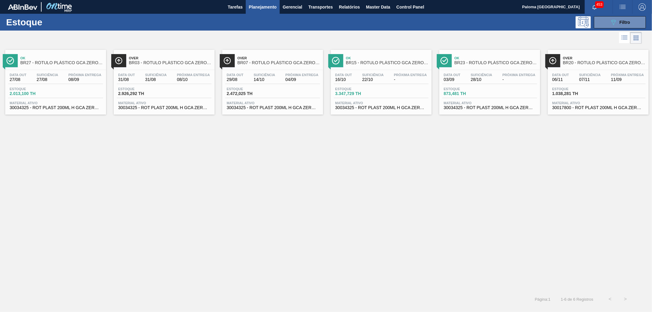
click at [399, 90] on div "Estoque 3.347,729 TH" at bounding box center [381, 92] width 95 height 11
click at [252, 93] on span "2.472,025 TH" at bounding box center [248, 93] width 43 height 5
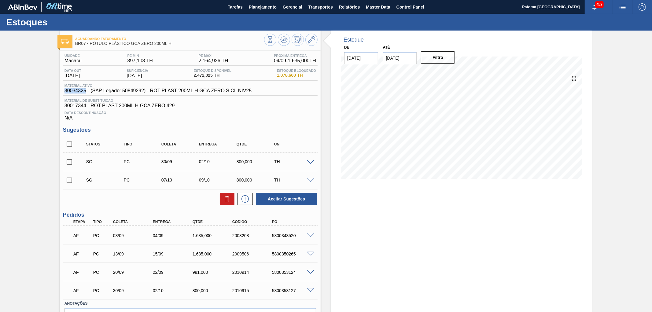
drag, startPoint x: 86, startPoint y: 92, endPoint x: 65, endPoint y: 90, distance: 21.8
click at [65, 90] on span "30034325 - (SAP Legado: 50849292) - ROT PLAST 200ML H GCA ZERO S CL NIV25" at bounding box center [158, 91] width 187 height 6
copy span "30034325"
click at [308, 40] on icon at bounding box center [311, 39] width 7 height 7
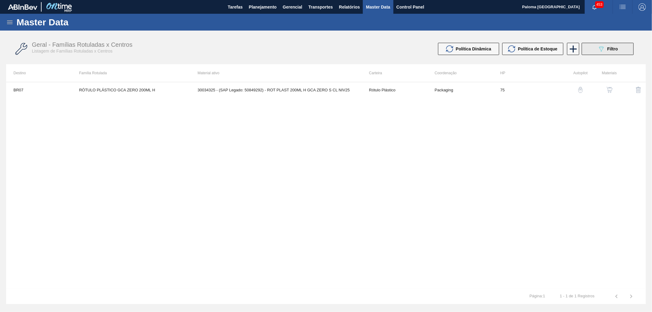
click at [588, 50] on button "089F7B8B-B2A5-4AFE-B5C0-19BA573D28AC Filtro" at bounding box center [608, 49] width 52 height 12
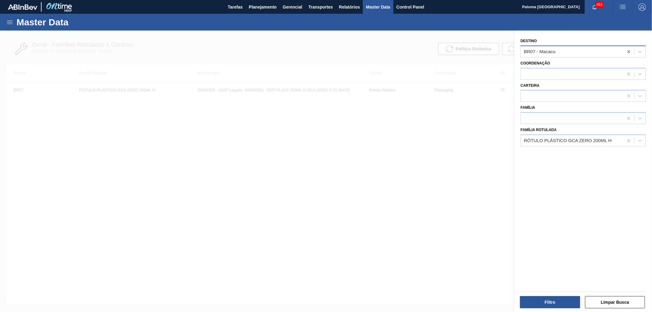
click at [630, 50] on icon at bounding box center [629, 52] width 6 height 6
click at [545, 304] on button "Filtro" at bounding box center [550, 302] width 60 height 12
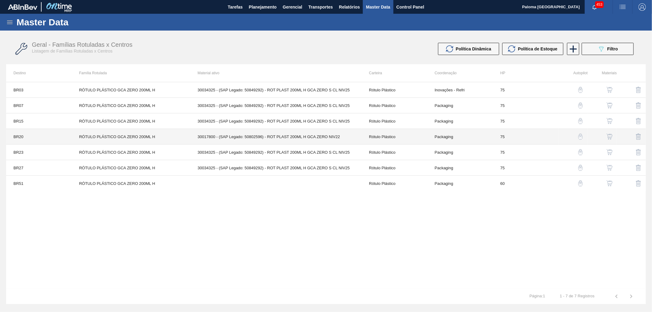
click at [348, 142] on td "30017800 - (SAP Legado: 50802596) - ROT PLAST 200ML H GCA ZERO NIV22" at bounding box center [275, 137] width 171 height 16
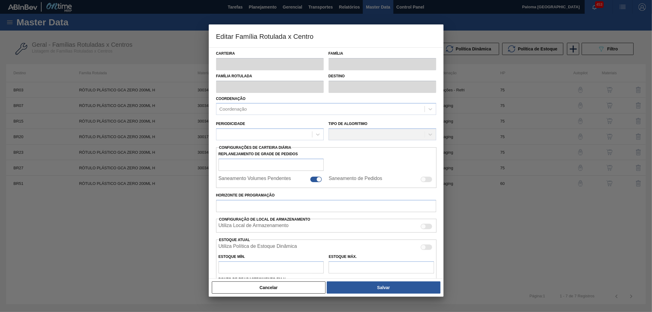
type input "Rótulo Plástico"
type input "RÓTULO PLÁSTICO GCA ZERO 200ML H"
type input "BR20 - [GEOGRAPHIC_DATA]"
type input "75"
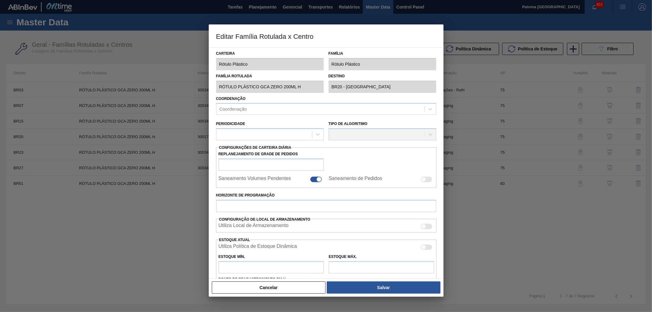
type input "110,333"
type input "837,799"
type input "50"
type input "474,066"
checkbox input "true"
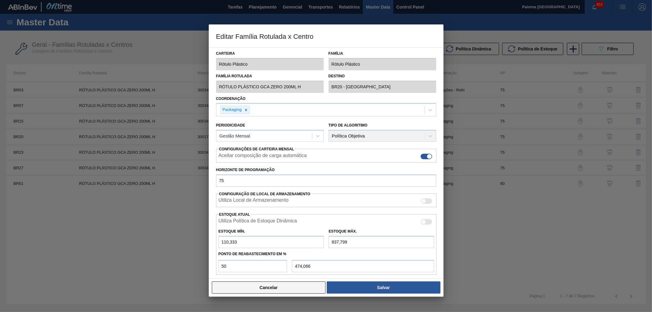
click at [297, 289] on button "Cancelar" at bounding box center [269, 288] width 114 height 12
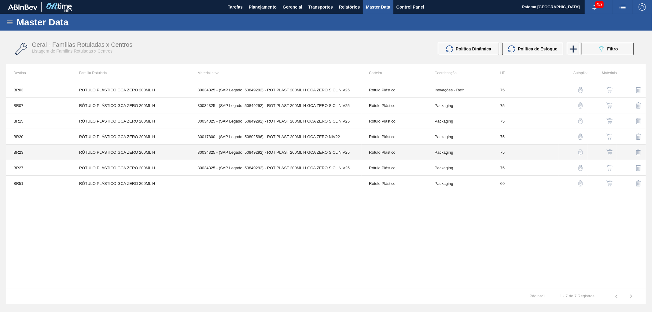
click at [228, 154] on td "30034325 - (SAP Legado: 50849292) - ROT PLAST 200ML H GCA ZERO S CL NIV25" at bounding box center [275, 153] width 171 height 16
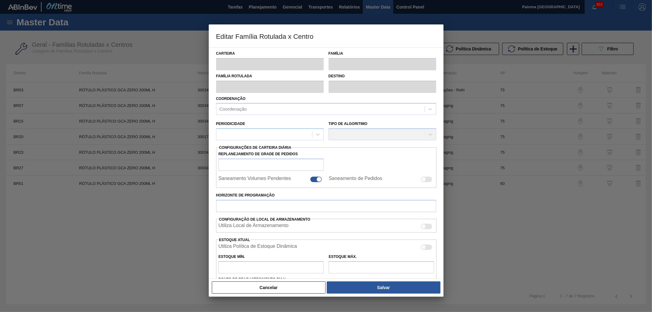
type input "Rótulo Plástico"
type input "RÓTULO PLÁSTICO GCA ZERO 200ML H"
type input "BR23 - Jaguariúna"
type input "75"
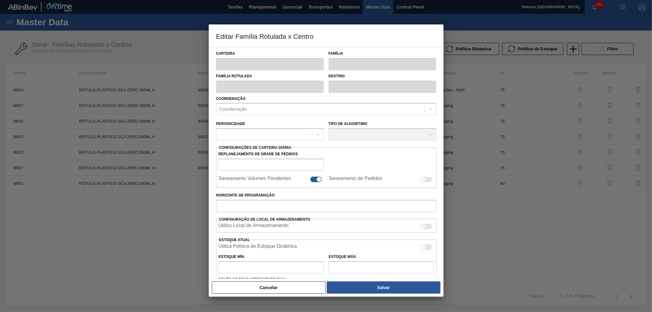
type input "207,799"
type input "1.517,271"
type input "50"
type input "862,535"
checkbox input "true"
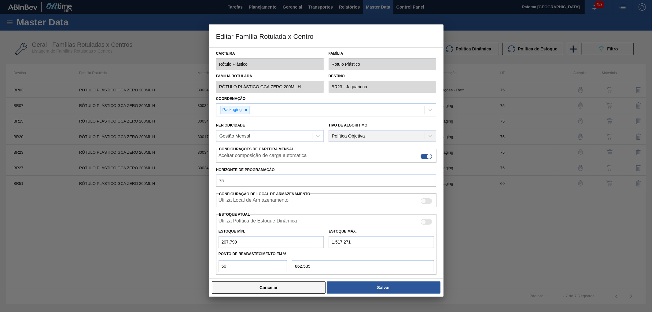
click at [242, 287] on button "Cancelar" at bounding box center [269, 288] width 114 height 12
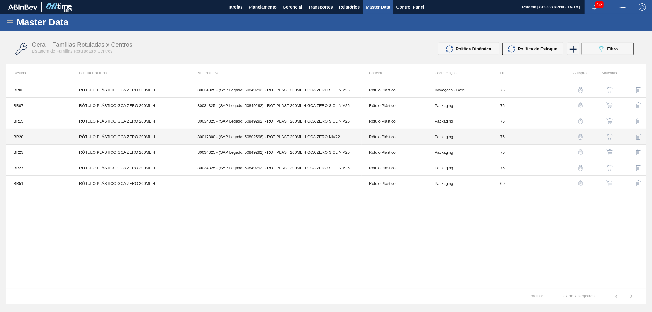
click at [228, 134] on td "30017800 - (SAP Legado: 50802596) - ROT PLAST 200ML H GCA ZERO NIV22" at bounding box center [275, 137] width 171 height 16
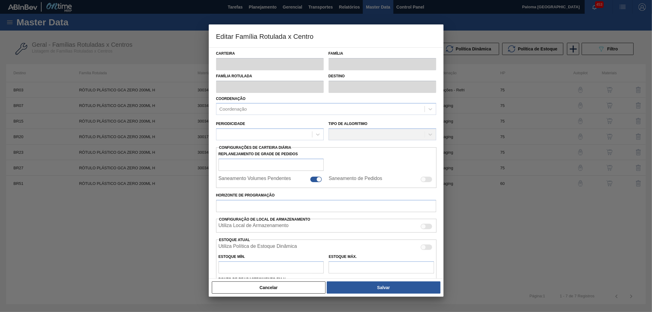
type input "Rótulo Plástico"
type input "RÓTULO PLÁSTICO GCA ZERO 200ML H"
type input "BR20 - Sapucaia"
type input "75"
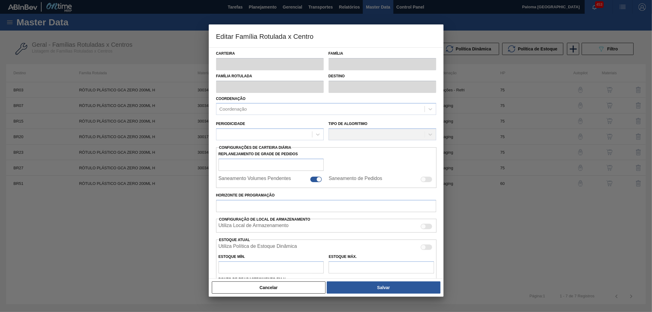
type input "110,333"
type input "837,799"
type input "50"
type input "474,066"
checkbox input "true"
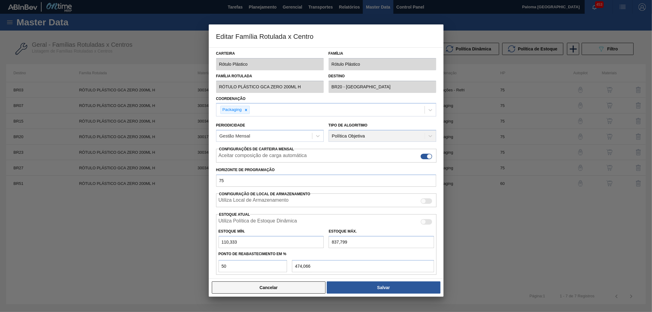
click at [254, 291] on button "Cancelar" at bounding box center [269, 288] width 114 height 12
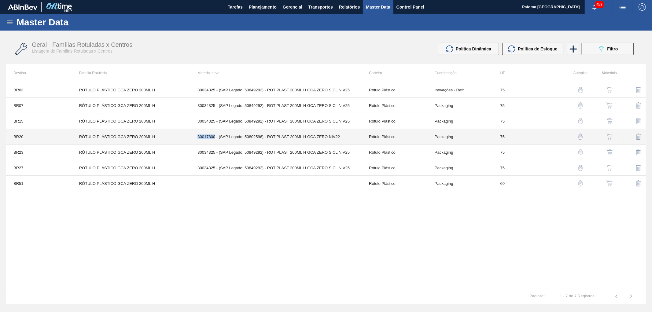
copy td "30017800"
drag, startPoint x: 215, startPoint y: 136, endPoint x: 198, endPoint y: 138, distance: 17.3
click at [198, 138] on td "30017800 - (SAP Legado: 50802596) - ROT PLAST 200ML H GCA ZERO NIV22" at bounding box center [275, 137] width 171 height 16
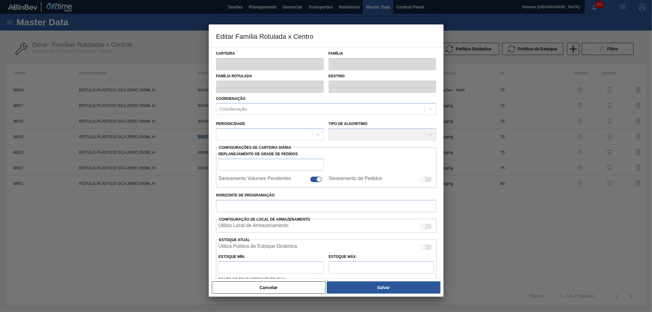
type input "Rótulo Plástico"
type input "RÓTULO PLÁSTICO GCA ZERO 200ML H"
type input "BR20 - Sapucaia"
type input "75"
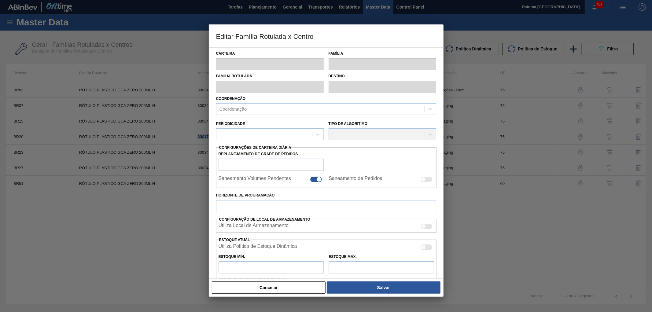
type input "110,333"
type input "837,799"
type input "50"
type input "474,066"
checkbox input "true"
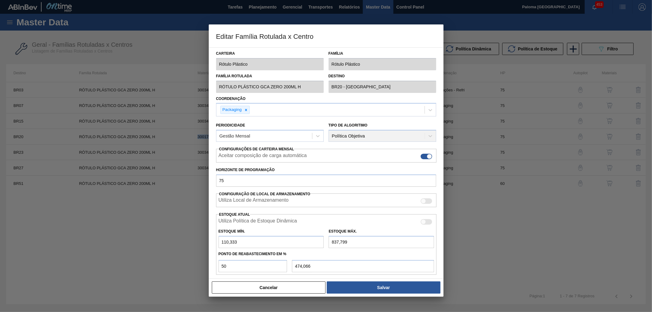
click at [278, 293] on button "Cancelar" at bounding box center [269, 288] width 114 height 12
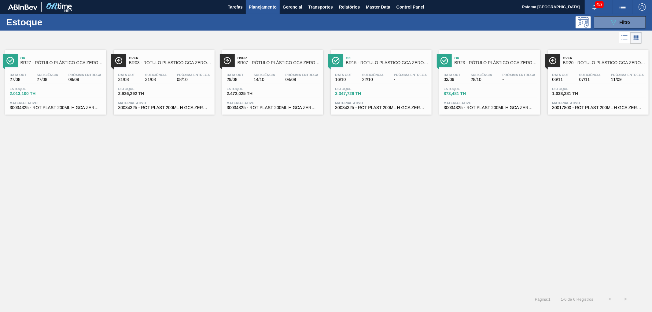
click at [618, 99] on div "Data out 06/11 Suficiência 07/11 Próxima Entrega 11/09 Estoque 1.038,281 TH Mat…" at bounding box center [598, 91] width 101 height 42
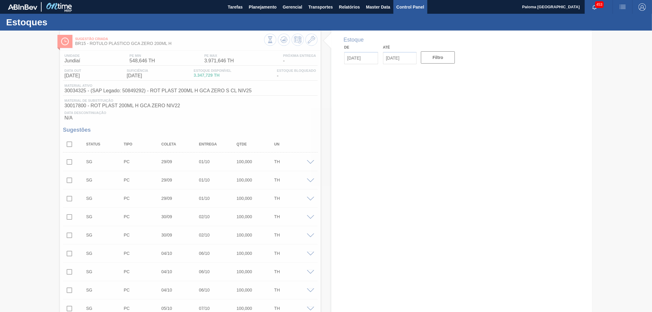
type input "[DATE]"
